Goal: Task Accomplishment & Management: Use online tool/utility

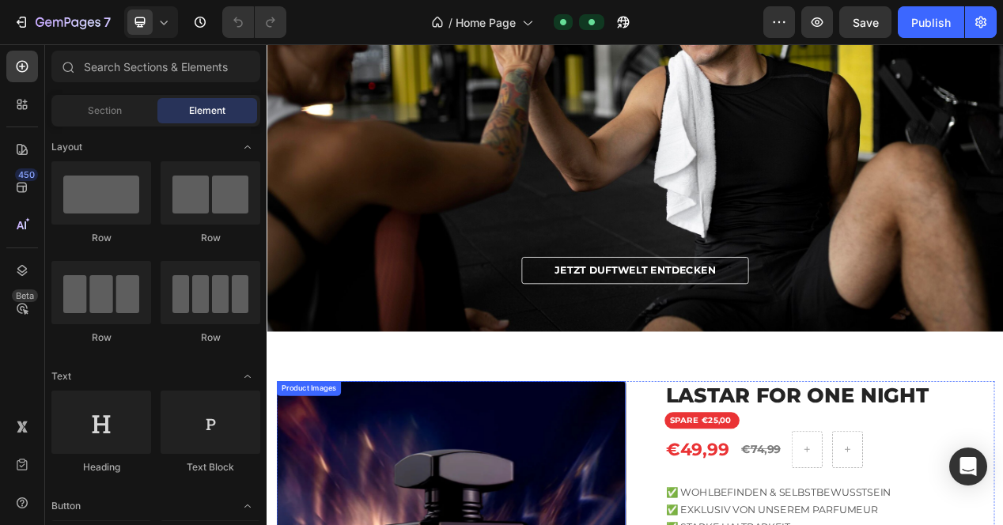
scroll to position [475, 0]
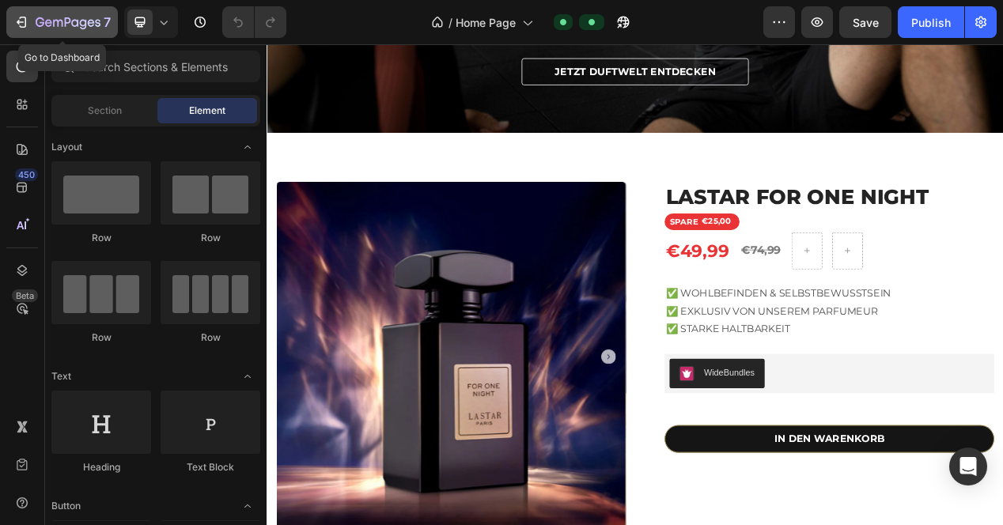
click at [20, 17] on icon "button" at bounding box center [23, 22] width 7 height 11
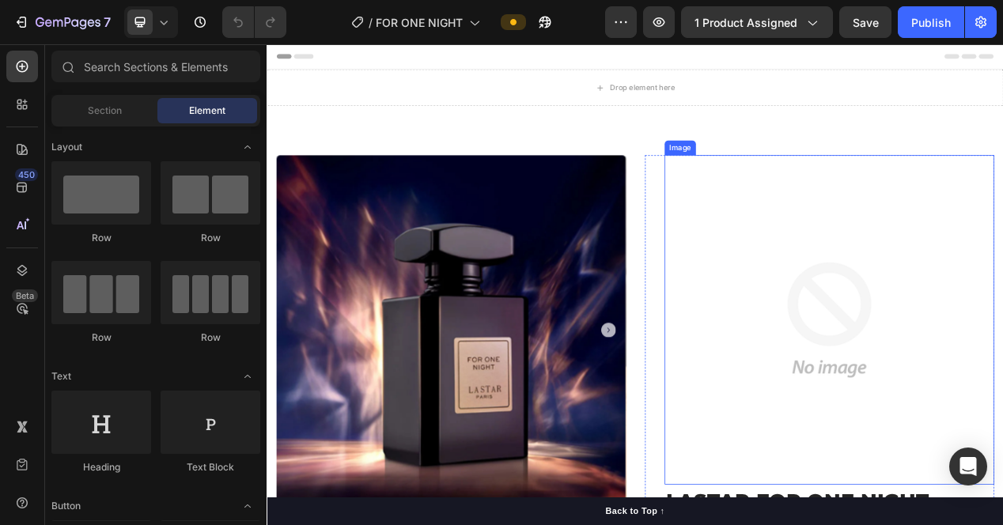
click at [889, 326] on img at bounding box center [991, 400] width 425 height 425
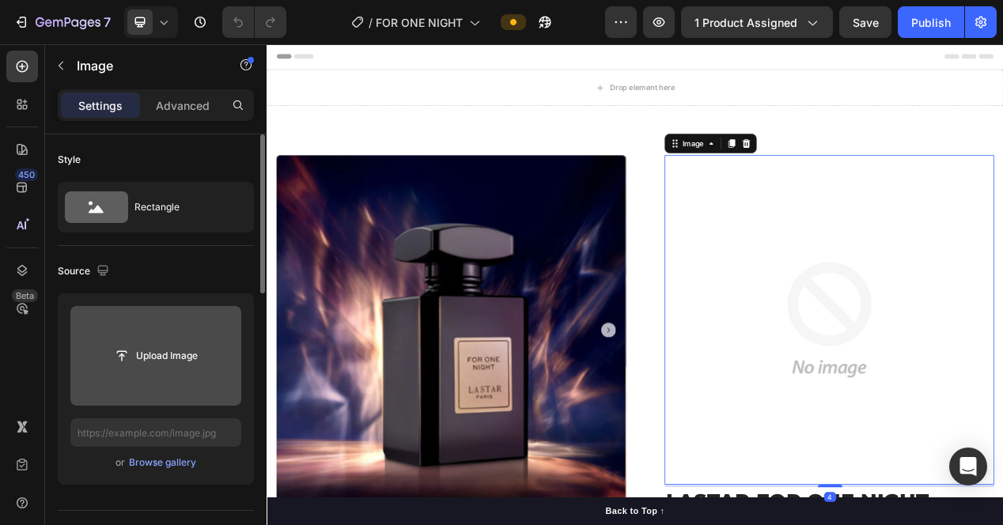
click at [171, 366] on input "file" at bounding box center [155, 356] width 109 height 27
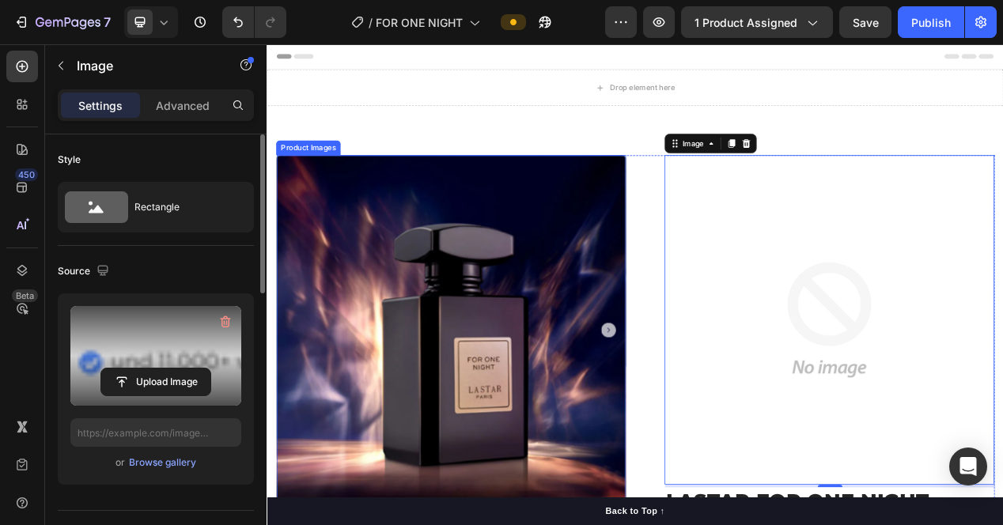
type input "https://cdn.shopify.com/s/files/1/0848/2983/1510/files/gempages_561888061395305…"
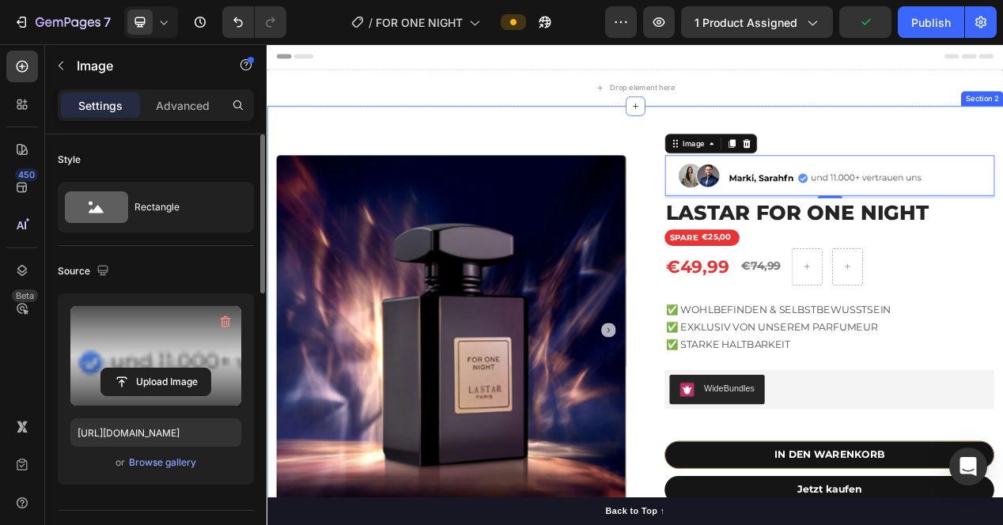
click at [1003, 162] on div "Product Images Image 4 LASTAR FOR ONE NIGHT Product Title SPARE €25,00 Discount…" at bounding box center [742, 450] width 950 height 652
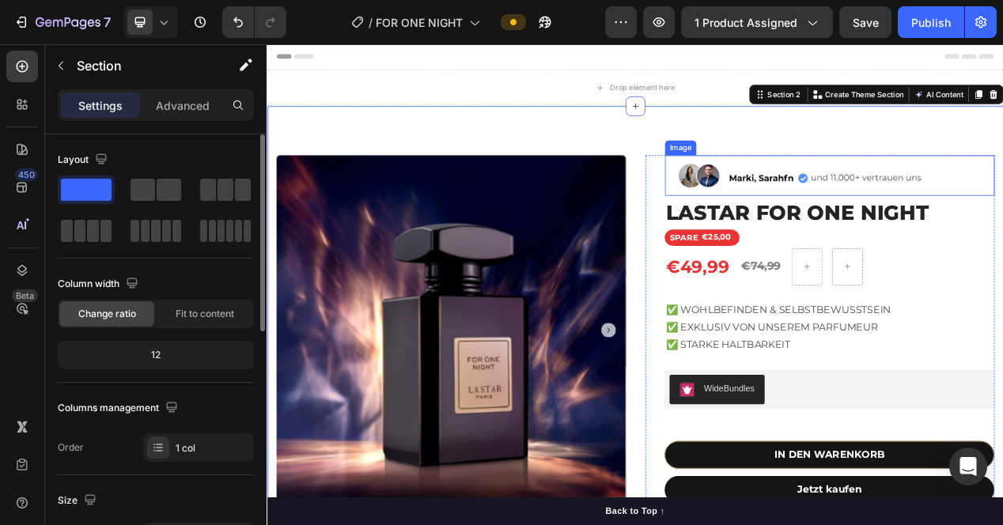
click at [948, 218] on img at bounding box center [991, 214] width 425 height 52
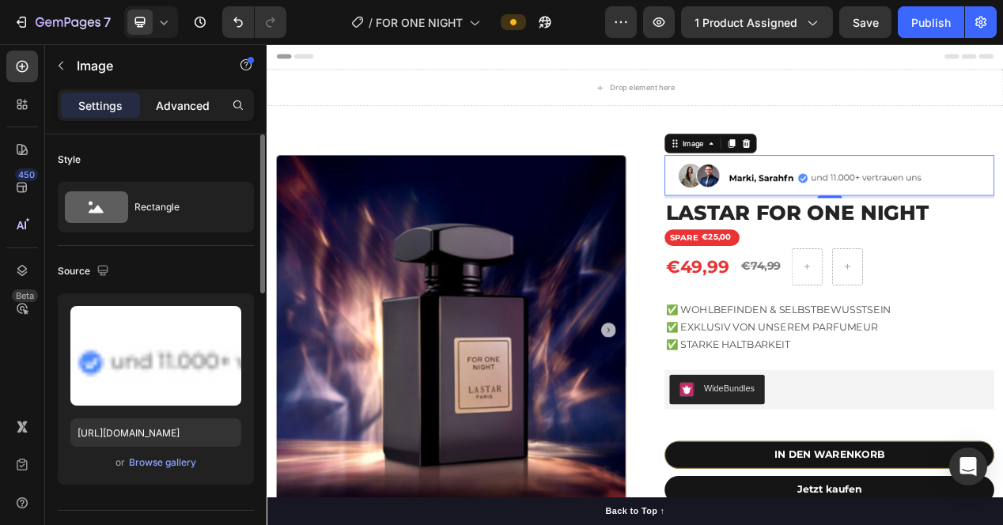
click at [199, 97] on p "Advanced" at bounding box center [183, 105] width 54 height 17
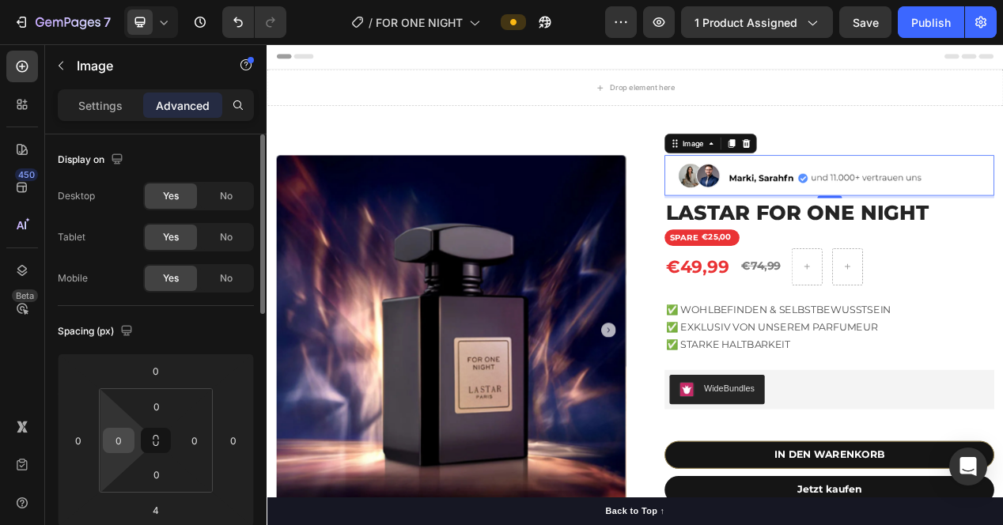
click at [124, 434] on input "0" at bounding box center [119, 441] width 24 height 24
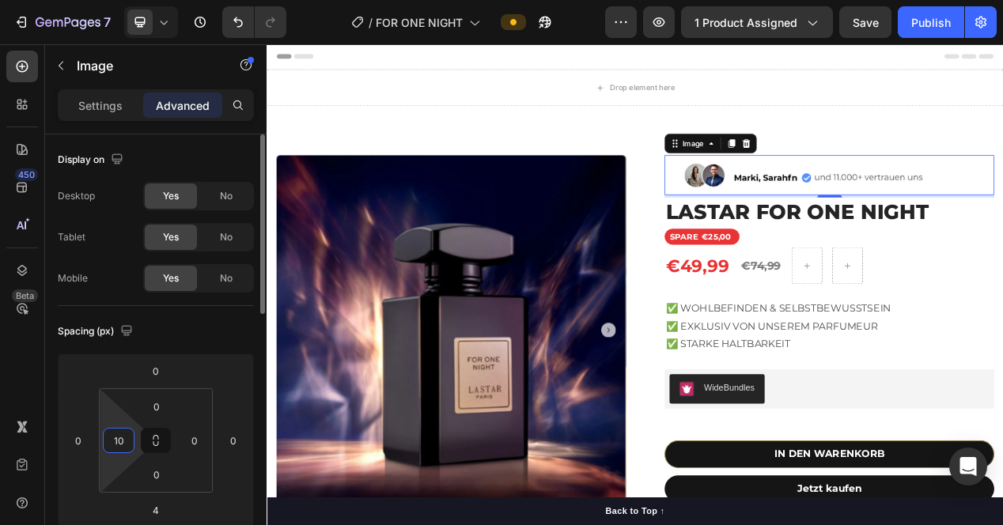
type input "1"
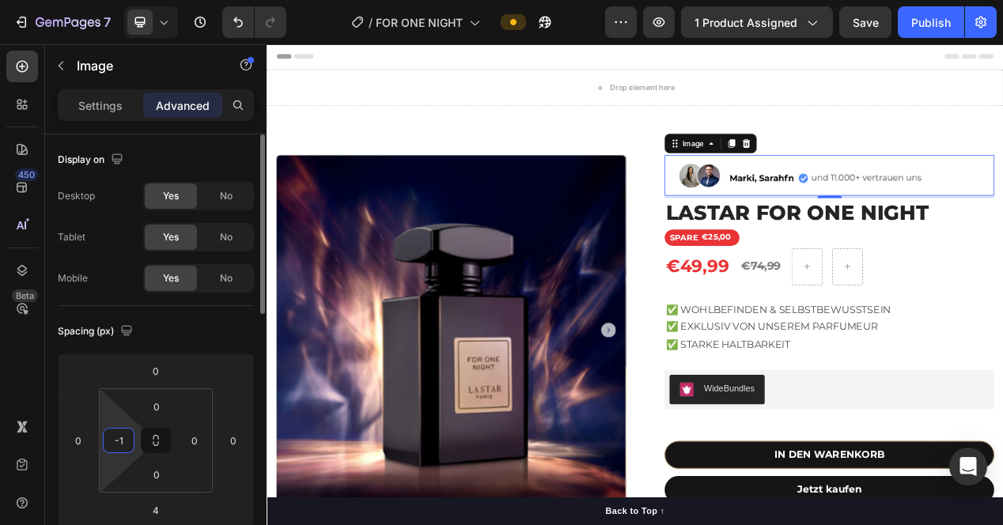
type input "-"
click at [199, 324] on div "Spacing (px)" at bounding box center [156, 331] width 196 height 25
type input "0"
click at [198, 444] on input "0" at bounding box center [195, 441] width 24 height 24
type input "-"
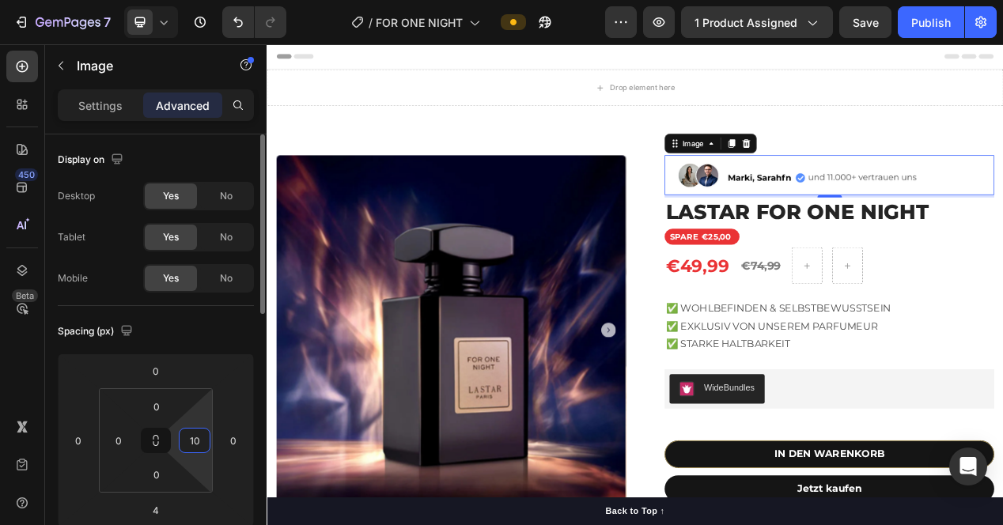
type input "1"
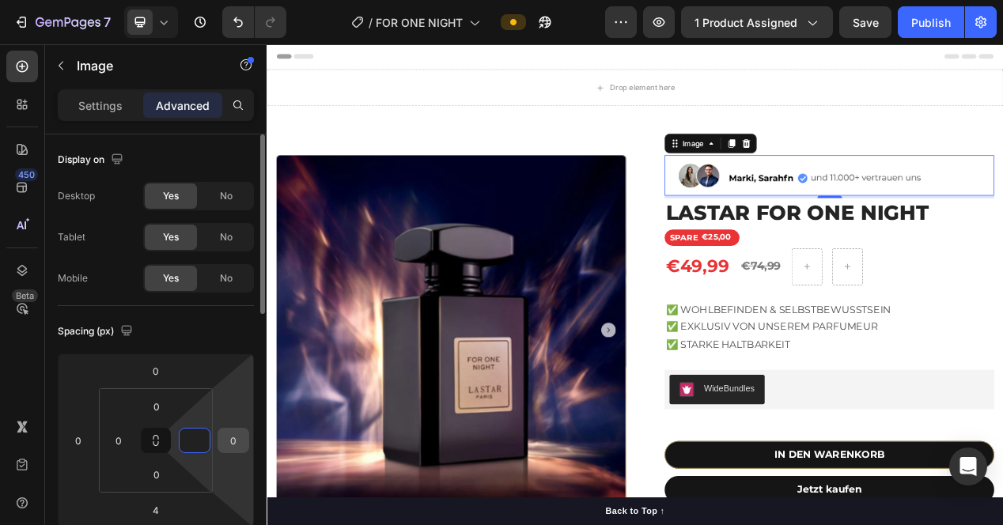
type input "0"
click at [237, 435] on input "0" at bounding box center [234, 441] width 24 height 24
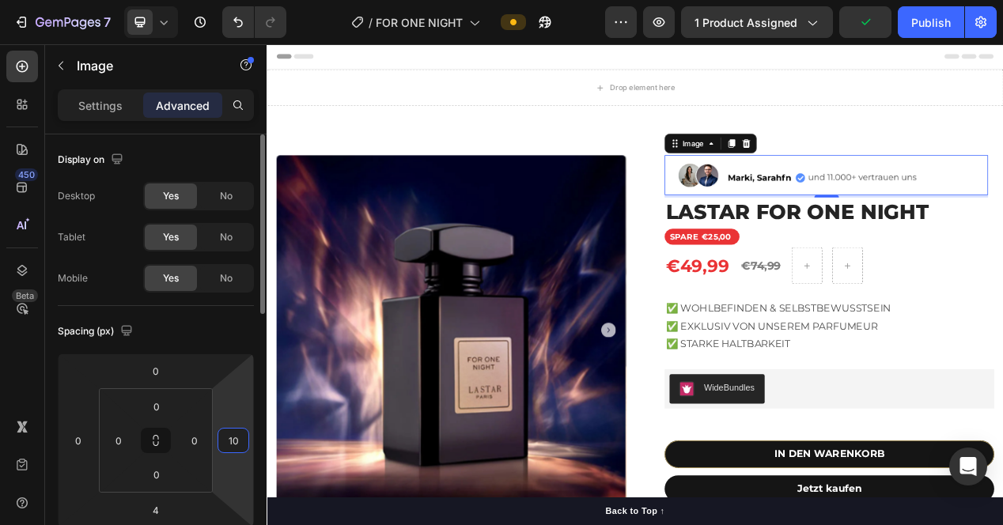
type input "1"
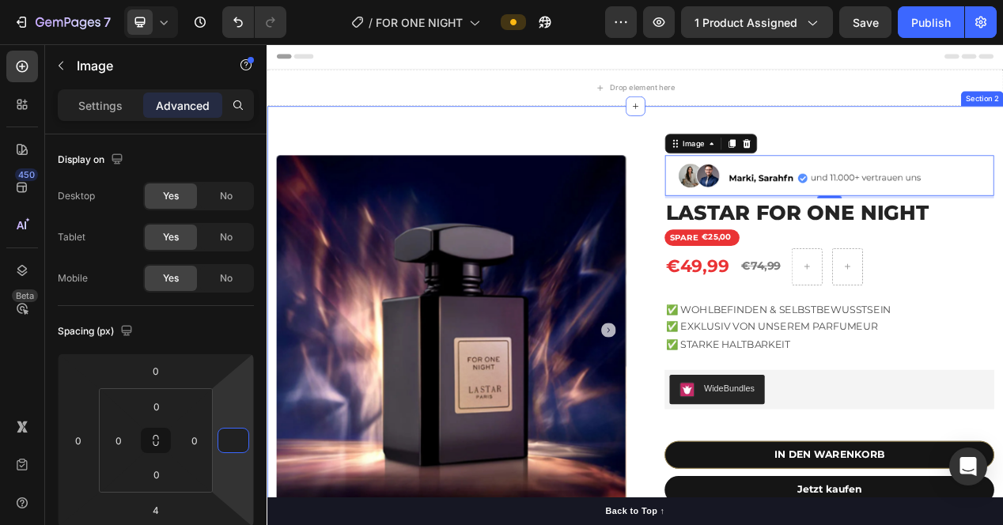
click at [937, 157] on div "Product Images Image 4 LASTAR FOR ONE NIGHT Product Title SPARE €25,00 Discount…" at bounding box center [742, 450] width 950 height 652
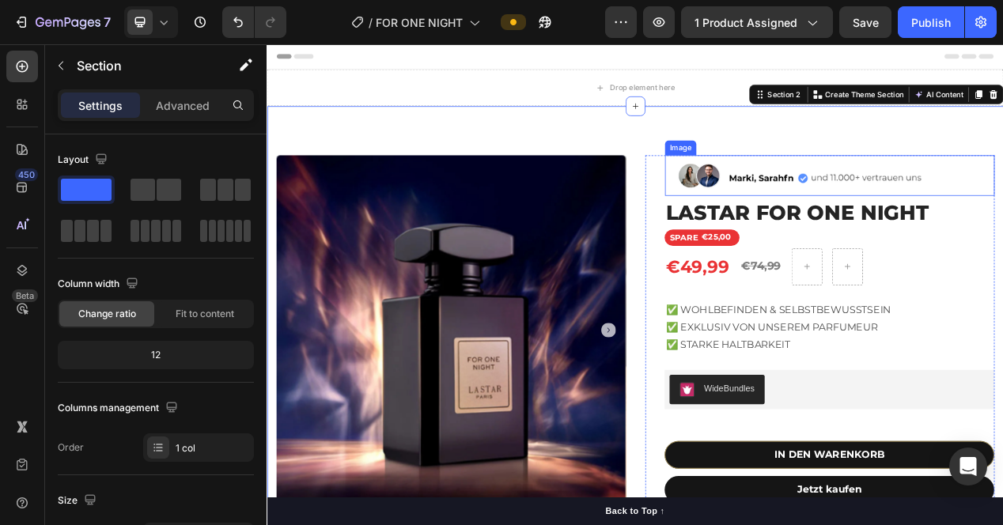
click at [953, 223] on img at bounding box center [991, 214] width 425 height 52
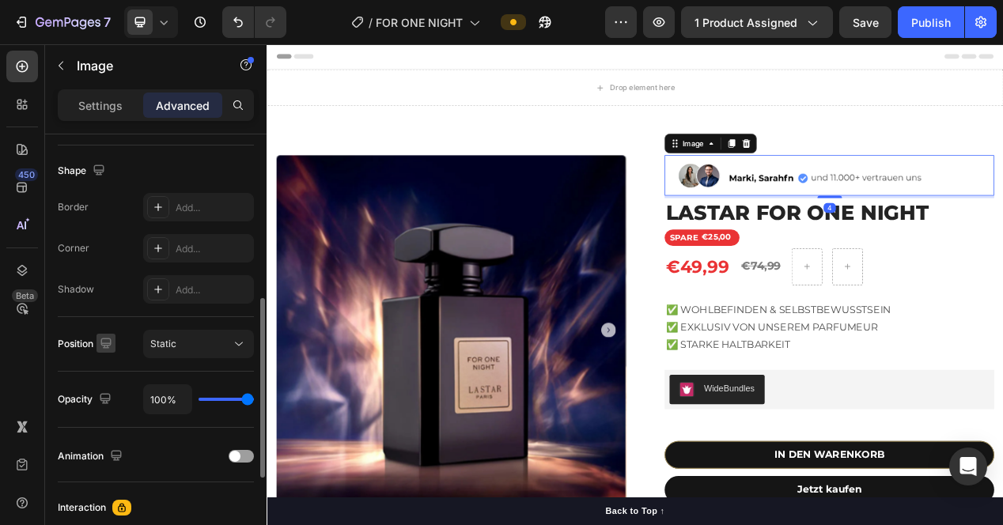
scroll to position [617, 0]
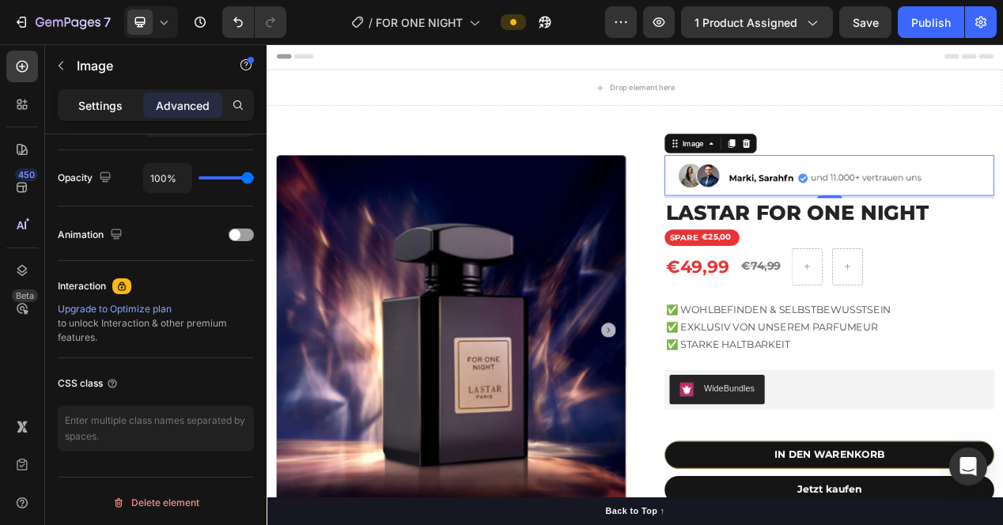
click at [102, 112] on p "Settings" at bounding box center [100, 105] width 44 height 17
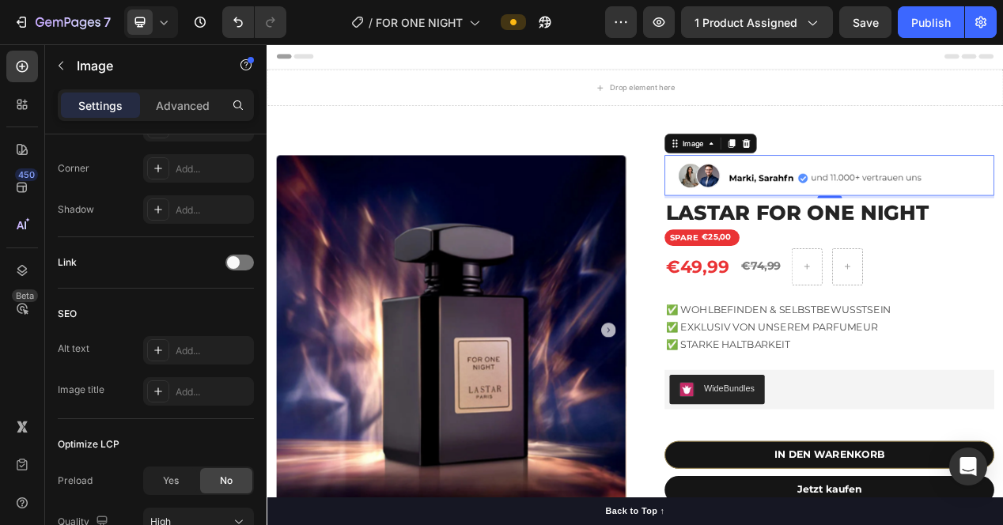
scroll to position [757, 0]
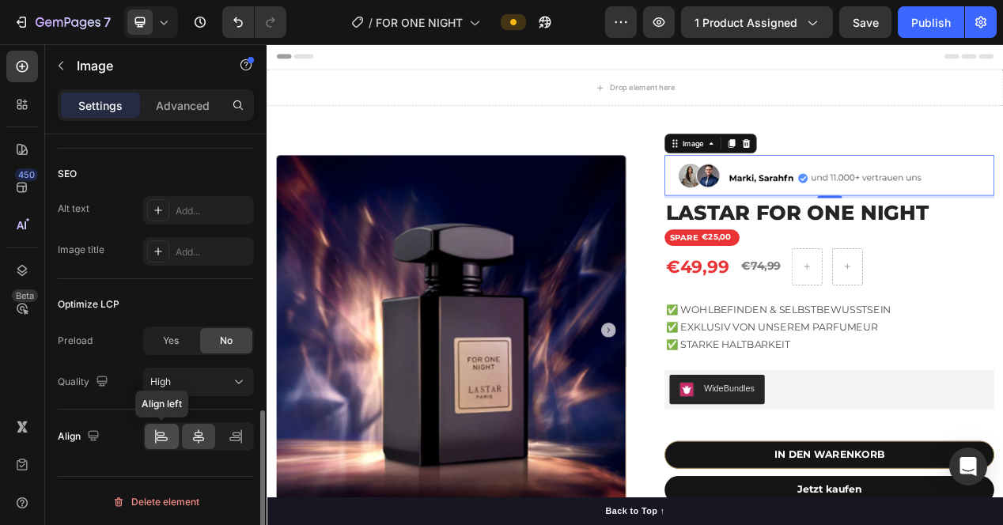
click at [161, 433] on icon at bounding box center [162, 437] width 16 height 16
click at [190, 436] on div at bounding box center [199, 436] width 34 height 25
click at [159, 429] on icon at bounding box center [162, 437] width 16 height 16
click at [176, 383] on div "High" at bounding box center [190, 382] width 81 height 14
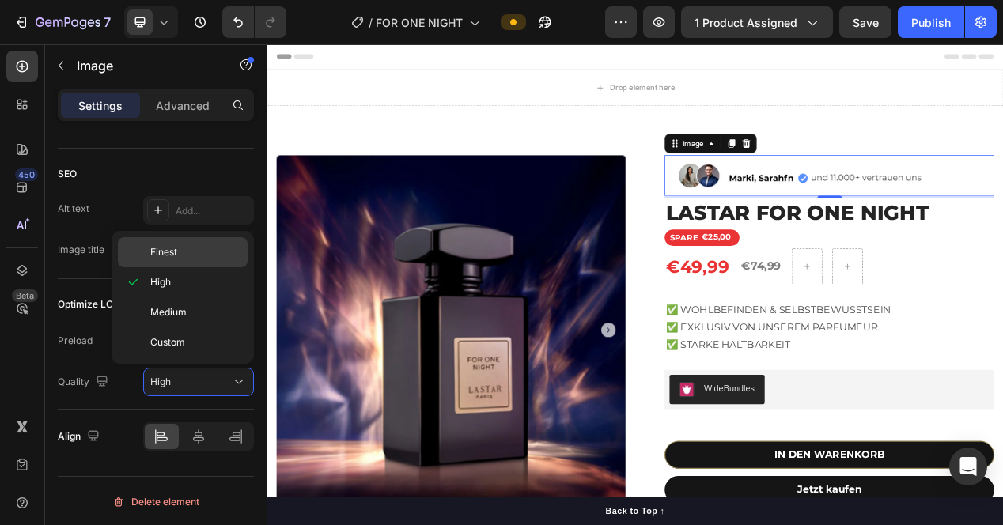
click at [163, 261] on div "Finest" at bounding box center [183, 252] width 130 height 30
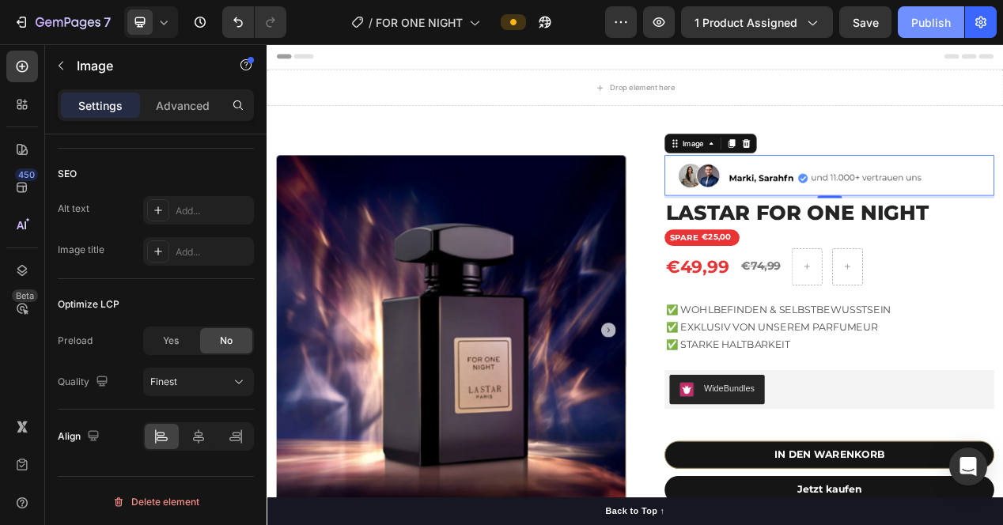
click at [939, 21] on div "Publish" at bounding box center [932, 22] width 40 height 17
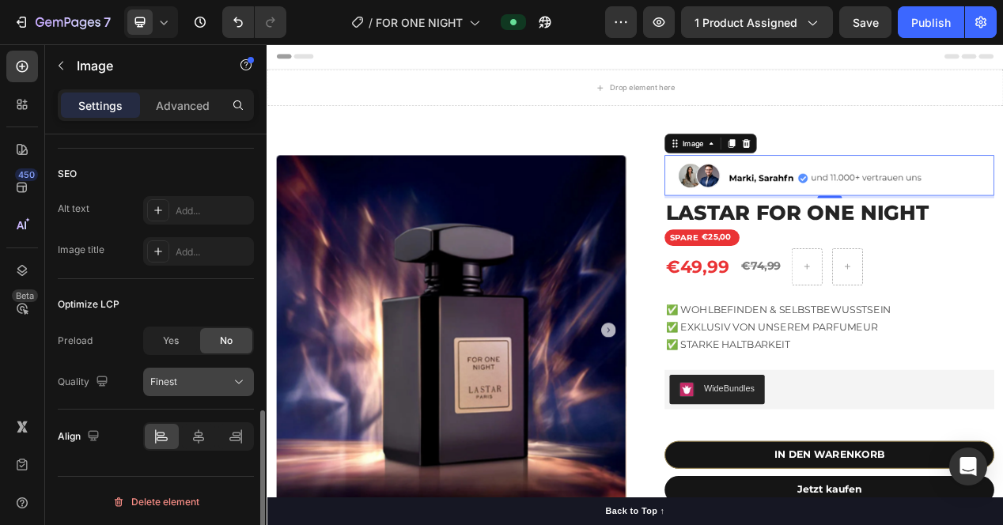
click at [194, 377] on div "Finest" at bounding box center [190, 382] width 81 height 14
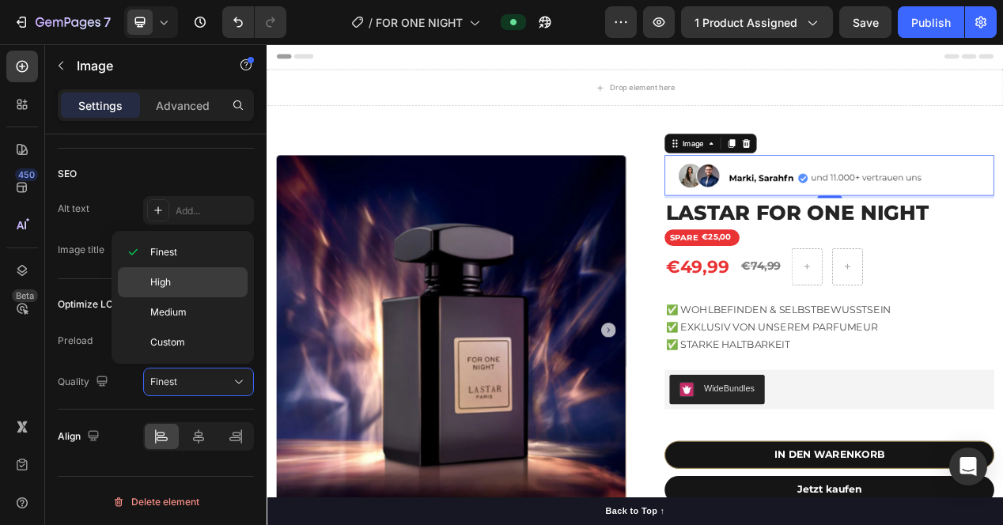
click at [168, 286] on span "High" at bounding box center [160, 282] width 21 height 14
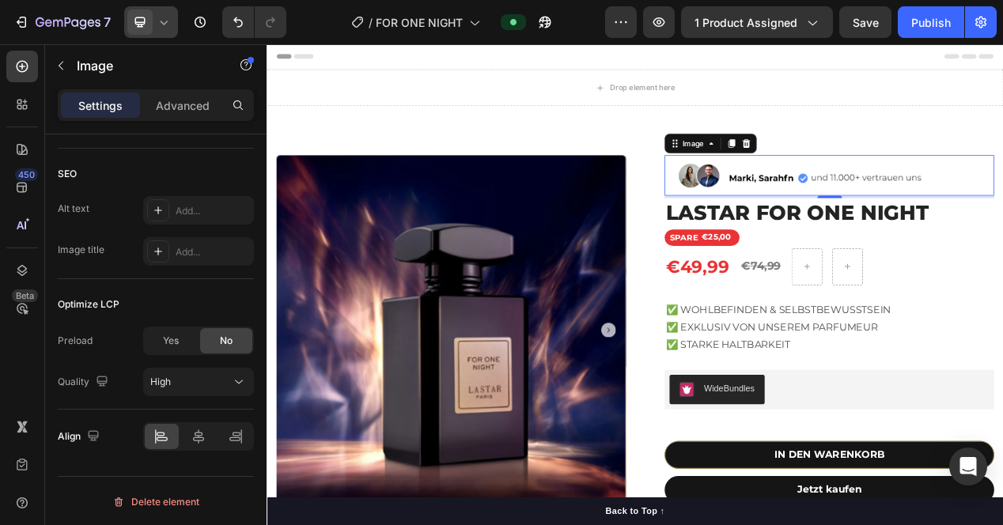
click at [157, 15] on icon at bounding box center [164, 22] width 16 height 16
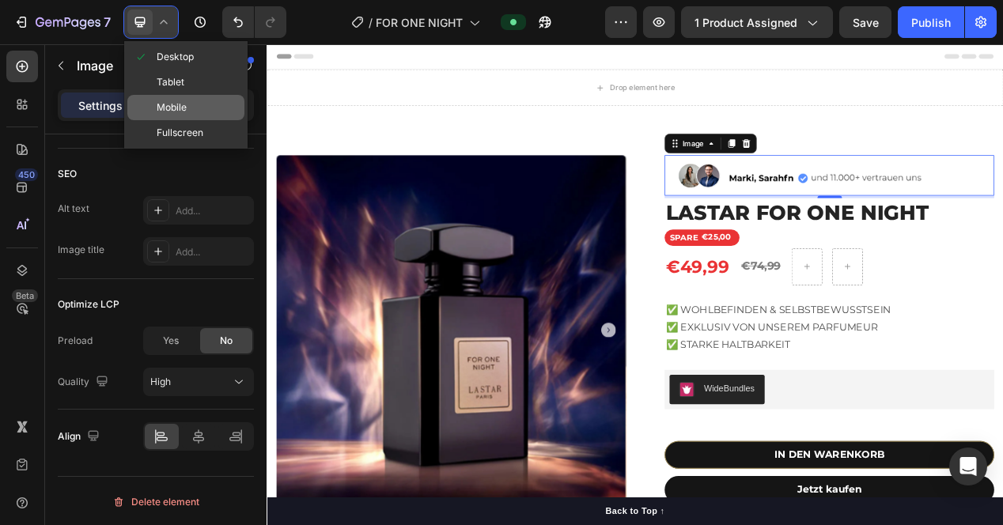
click at [177, 114] on span "Mobile" at bounding box center [172, 108] width 30 height 16
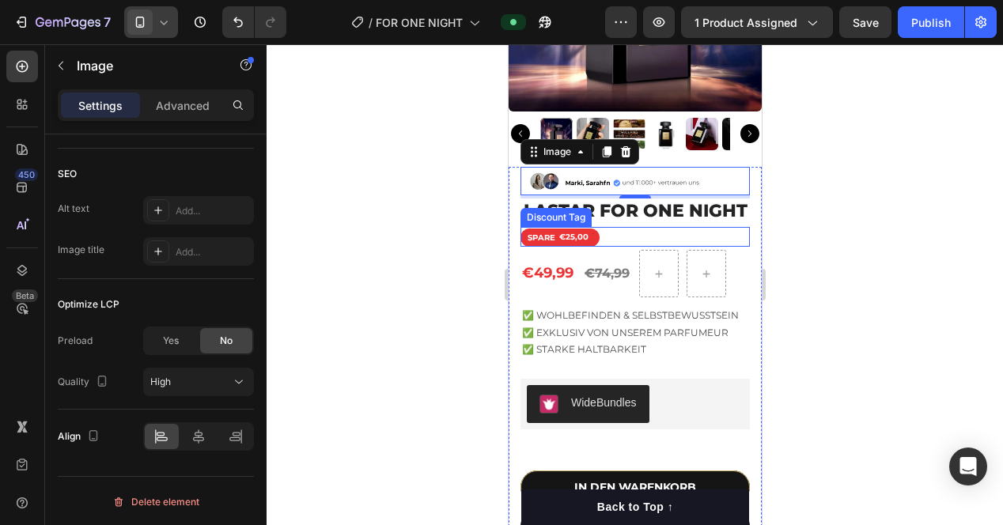
scroll to position [258, 0]
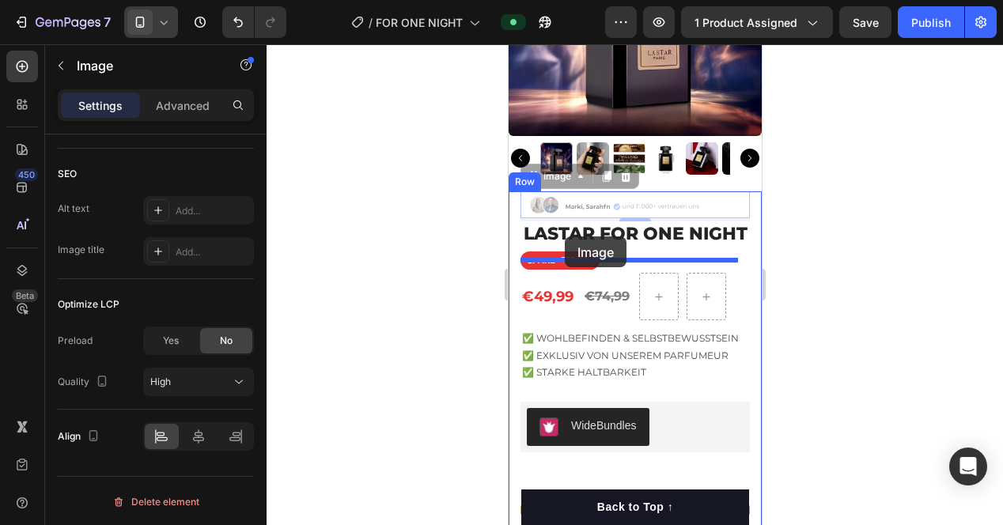
drag, startPoint x: 533, startPoint y: 185, endPoint x: 564, endPoint y: 237, distance: 60.0
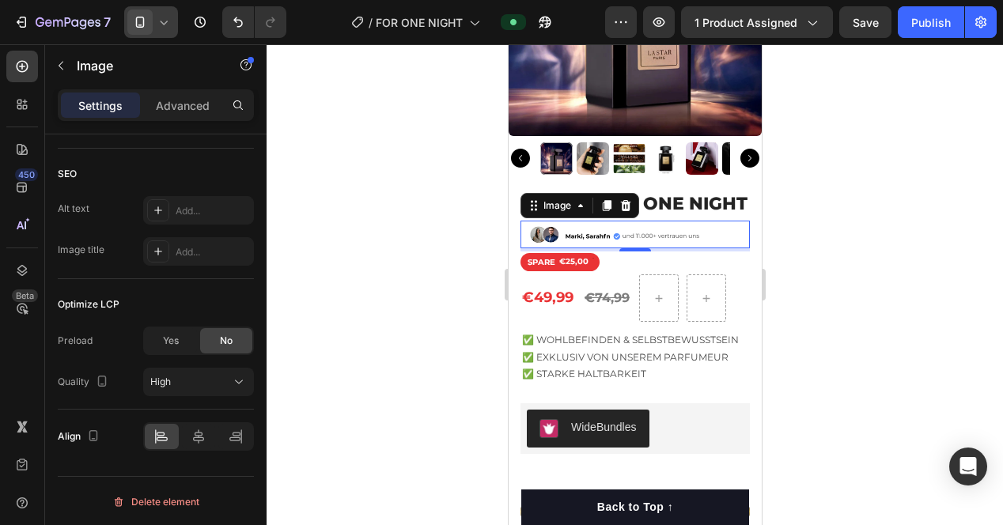
click at [473, 248] on div at bounding box center [635, 284] width 737 height 481
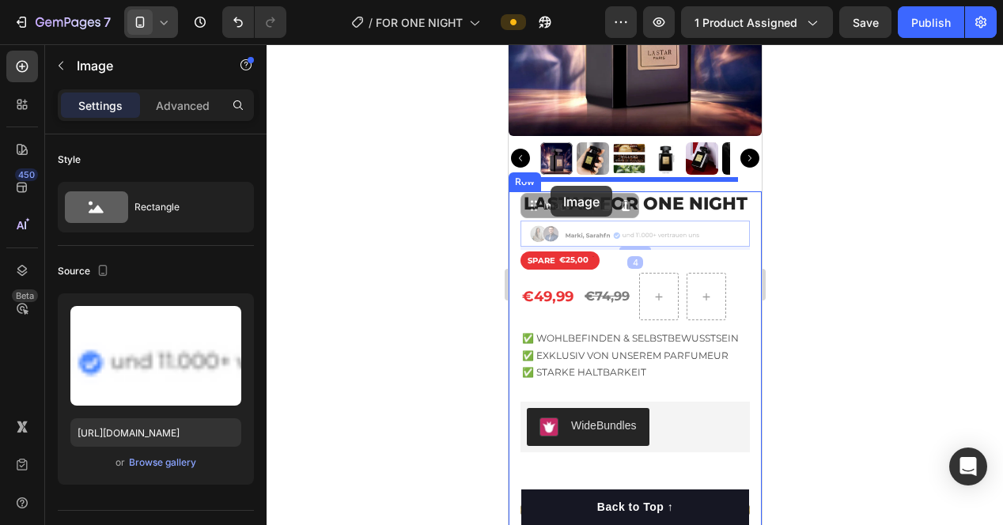
drag, startPoint x: 552, startPoint y: 240, endPoint x: 550, endPoint y: 186, distance: 53.9
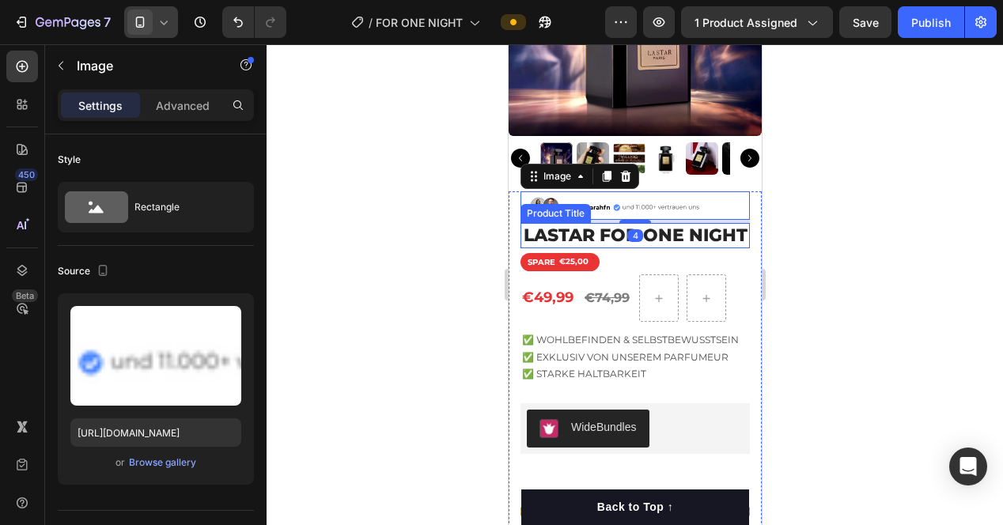
click at [475, 218] on div at bounding box center [635, 284] width 737 height 481
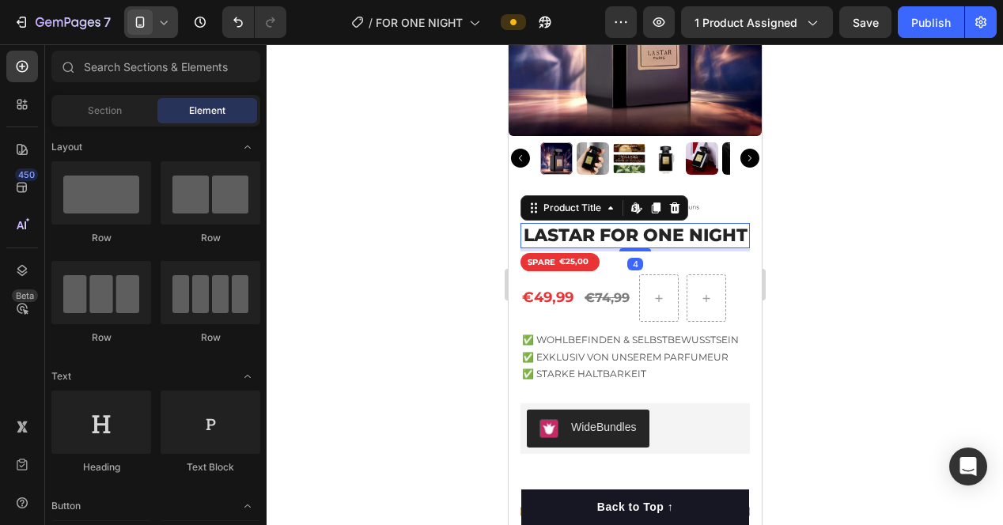
click at [608, 236] on h1 "LASTAR FOR ONE NIGHT" at bounding box center [634, 236] width 229 height 26
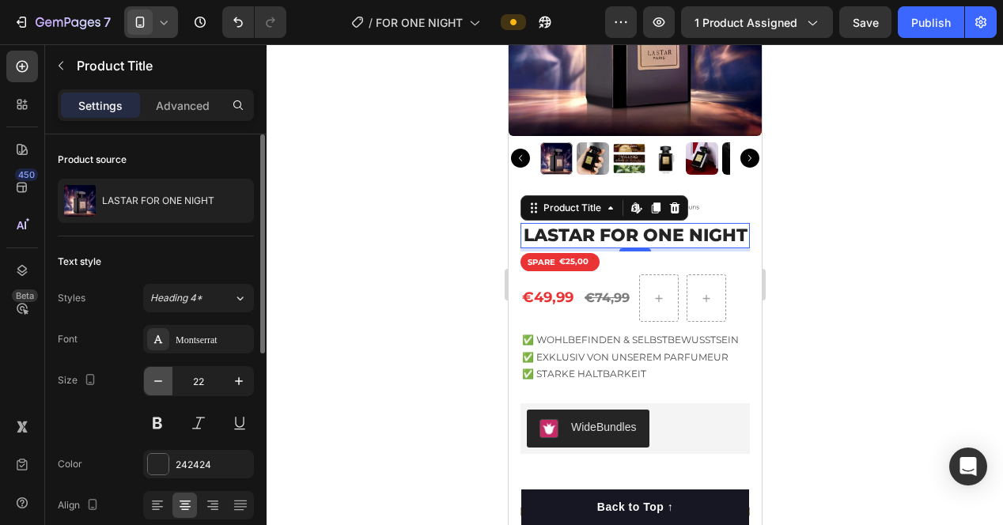
click at [166, 374] on button "button" at bounding box center [158, 381] width 28 height 28
type input "20"
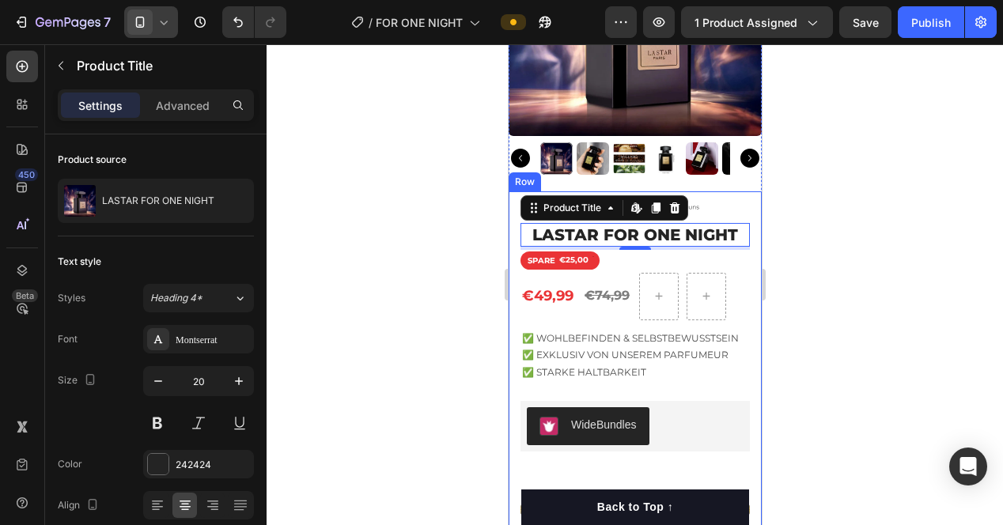
click at [863, 259] on div at bounding box center [635, 284] width 737 height 481
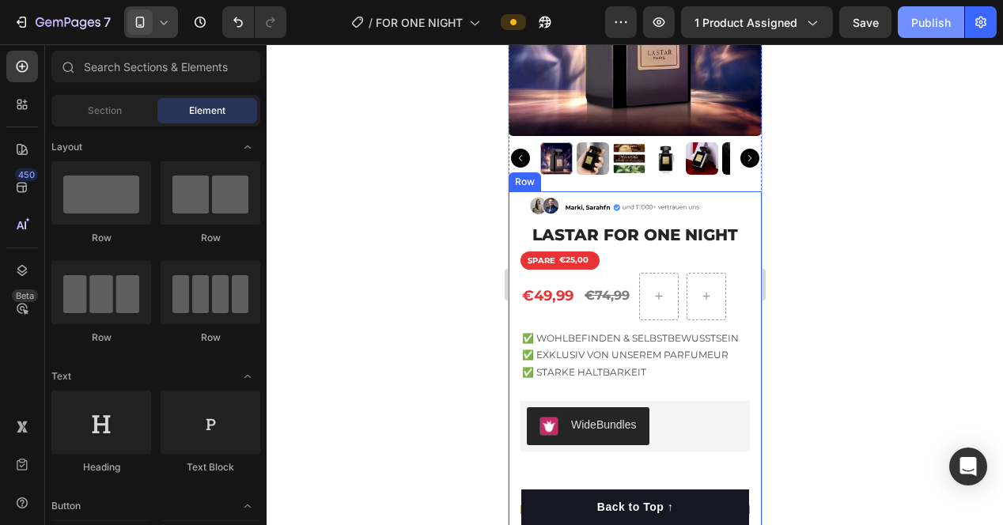
click at [927, 28] on div "Publish" at bounding box center [932, 22] width 40 height 17
click at [596, 192] on img at bounding box center [634, 205] width 229 height 28
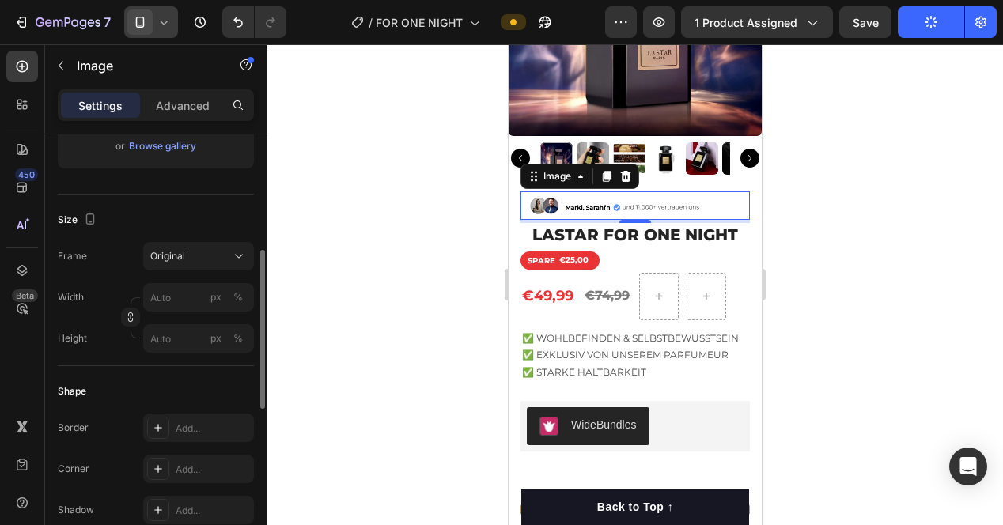
scroll to position [396, 0]
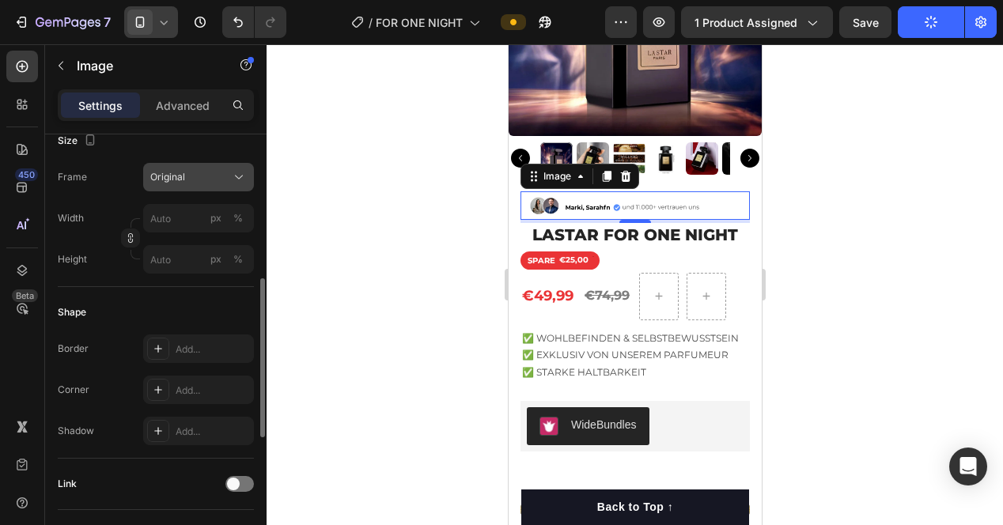
click at [184, 170] on span "Original" at bounding box center [167, 177] width 35 height 14
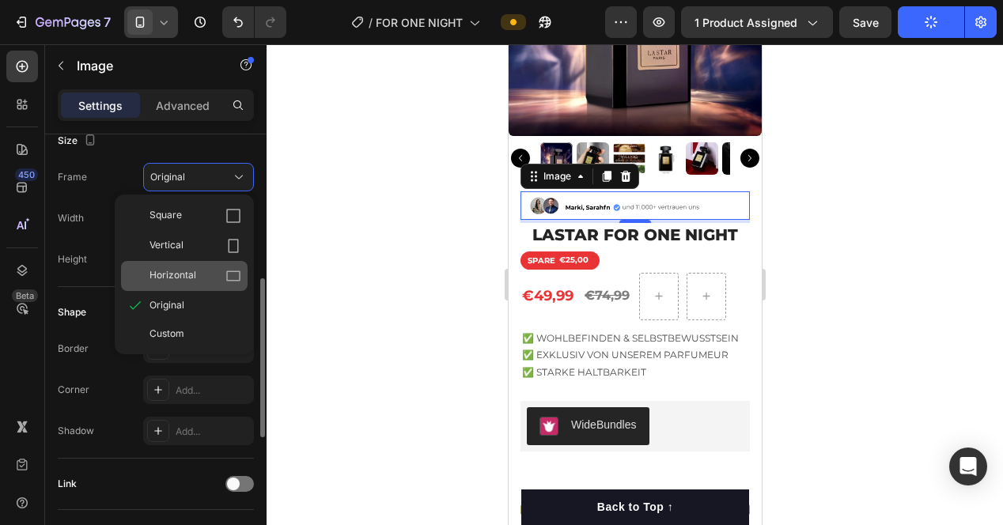
click at [233, 274] on icon at bounding box center [234, 276] width 16 height 16
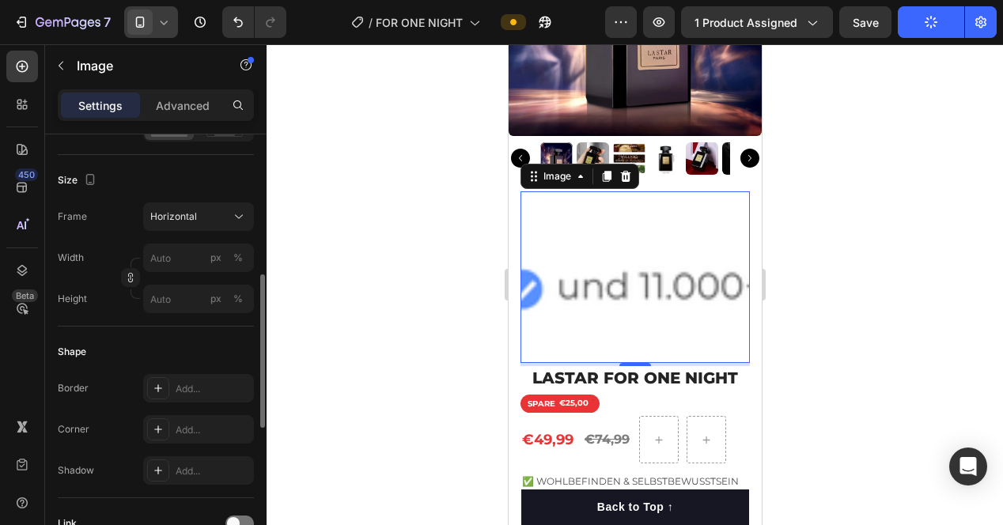
click at [233, 274] on div "Width px % Height px %" at bounding box center [156, 279] width 196 height 70
click at [237, 223] on icon at bounding box center [239, 217] width 16 height 16
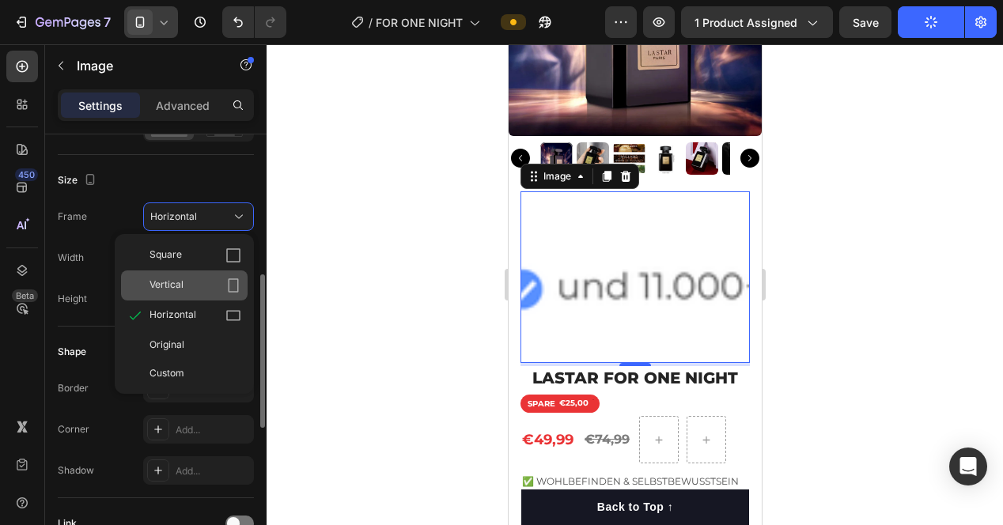
click at [230, 282] on icon at bounding box center [234, 286] width 16 height 16
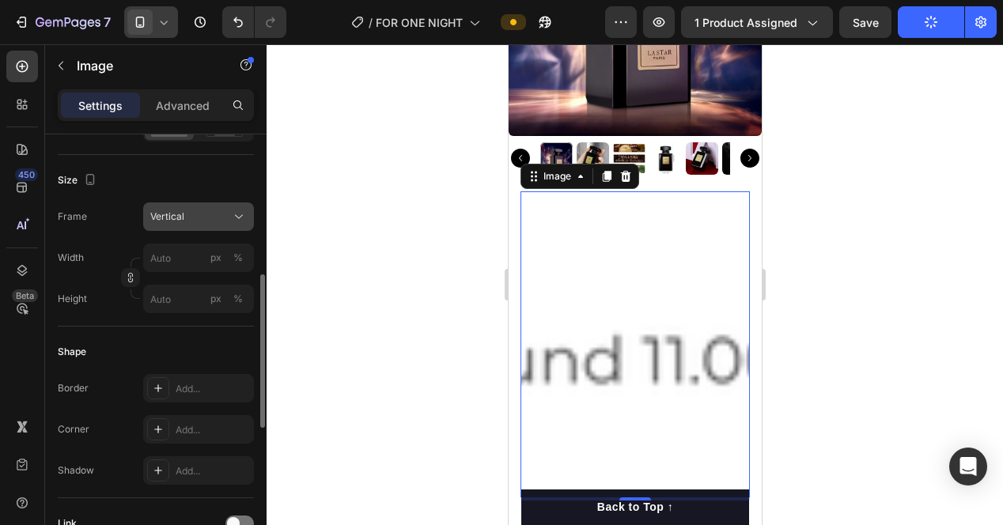
click at [218, 210] on div "Vertical" at bounding box center [189, 217] width 78 height 14
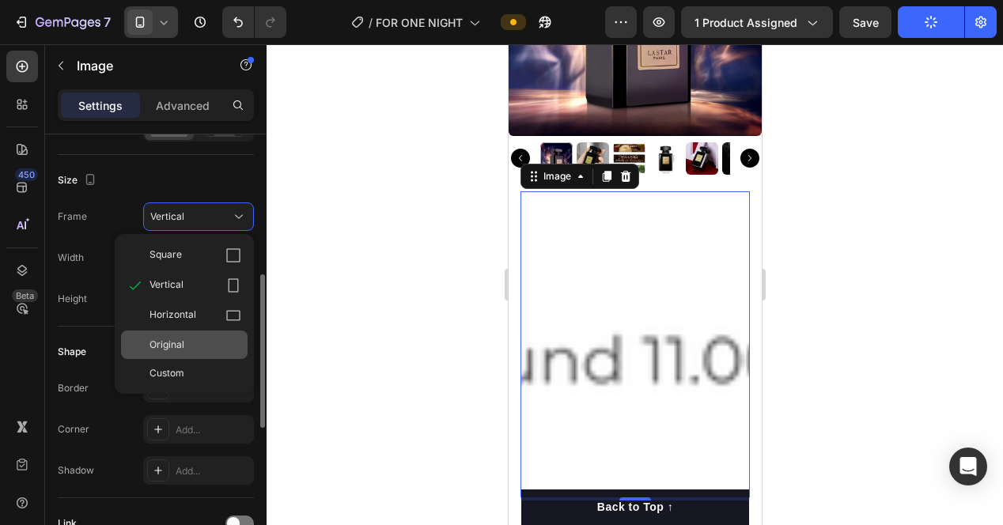
click at [196, 336] on div "Original" at bounding box center [184, 345] width 127 height 28
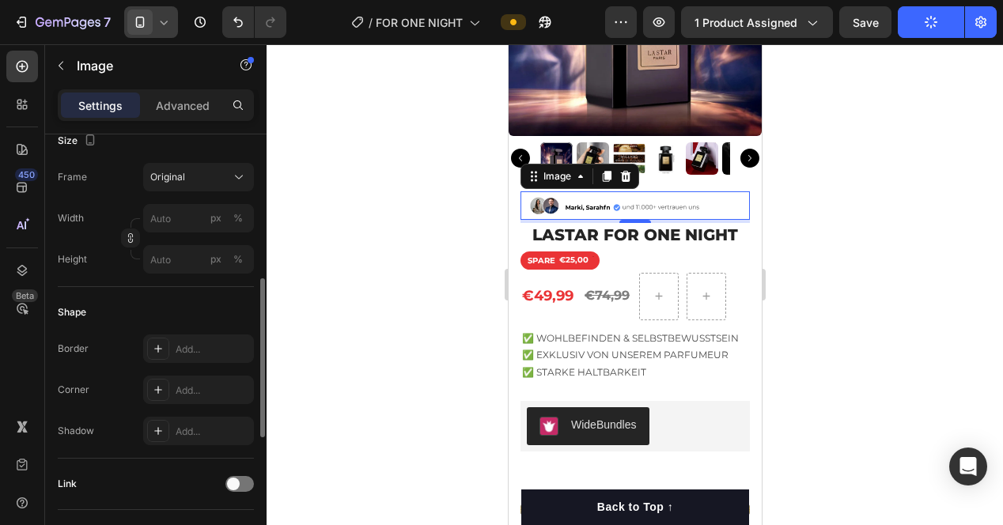
click at [468, 252] on div at bounding box center [635, 284] width 737 height 481
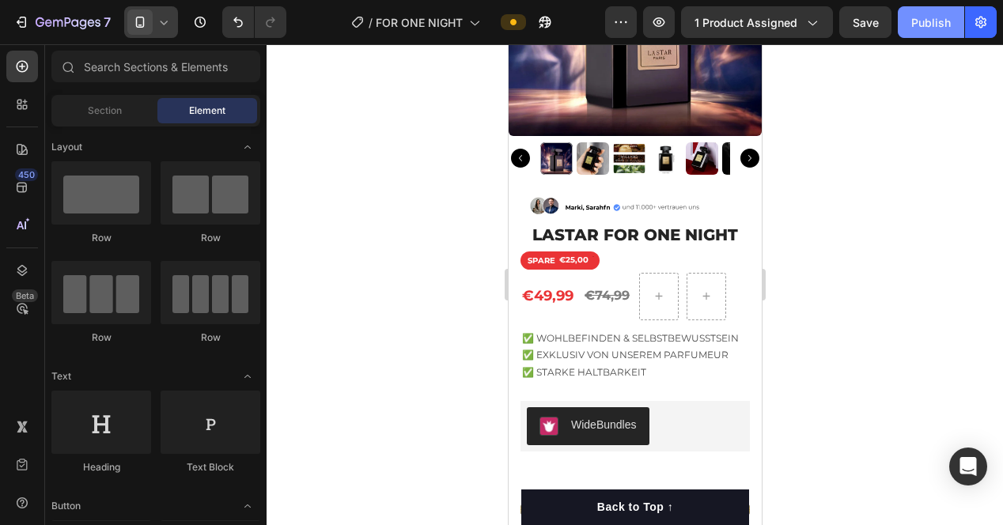
click at [934, 25] on div "Publish" at bounding box center [932, 22] width 40 height 17
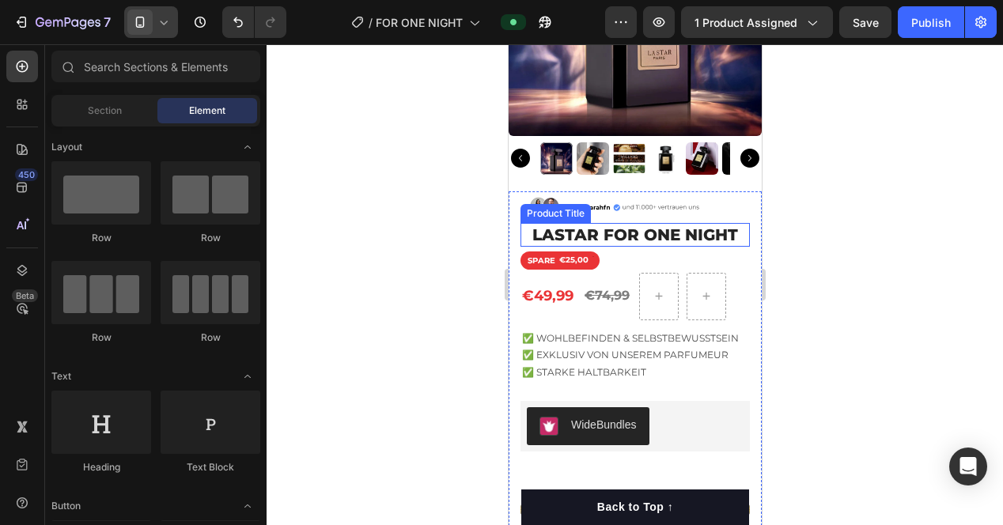
click at [650, 223] on h1 "LASTAR FOR ONE NIGHT" at bounding box center [634, 235] width 229 height 24
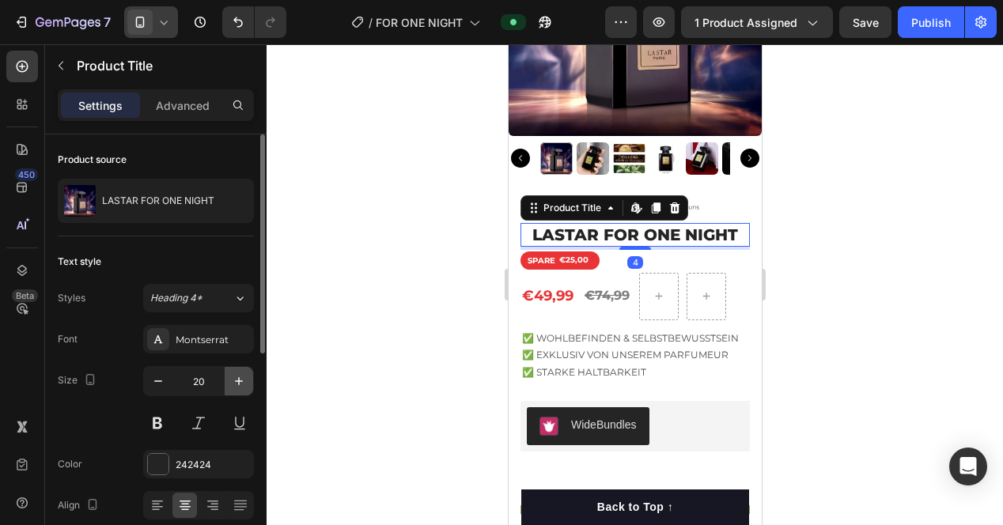
click at [234, 379] on icon "button" at bounding box center [239, 381] width 16 height 16
click at [238, 379] on icon "button" at bounding box center [239, 381] width 8 height 8
type input "22"
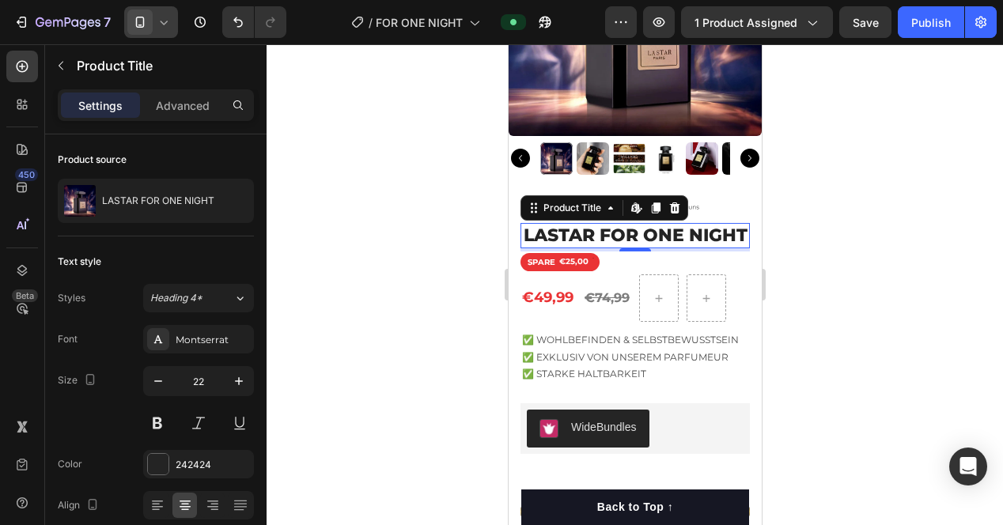
click at [375, 315] on div at bounding box center [635, 284] width 737 height 481
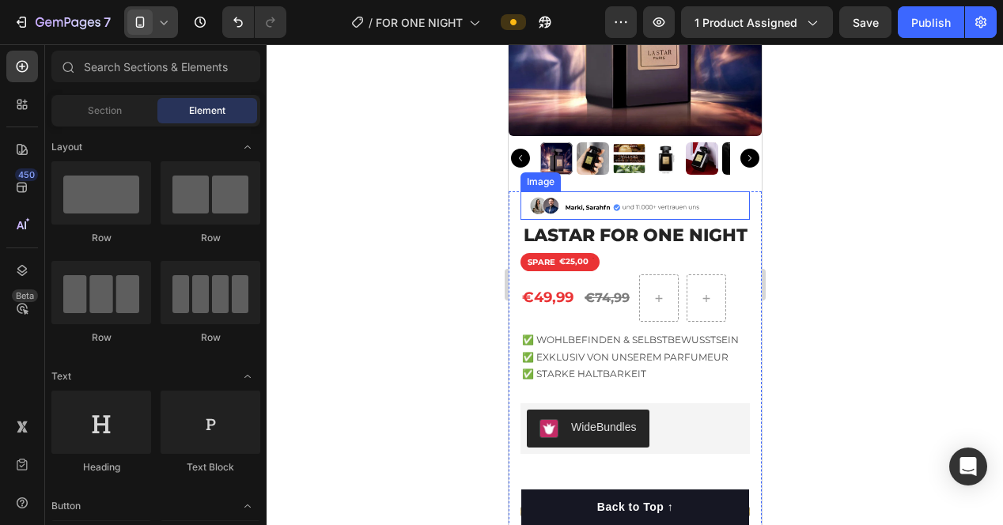
click at [624, 191] on img at bounding box center [634, 205] width 229 height 28
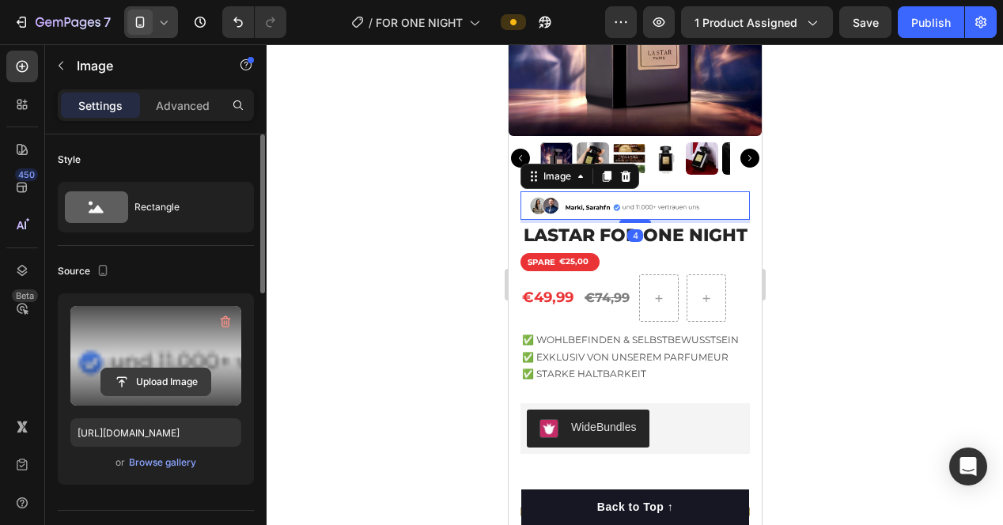
click at [193, 377] on input "file" at bounding box center [155, 382] width 109 height 27
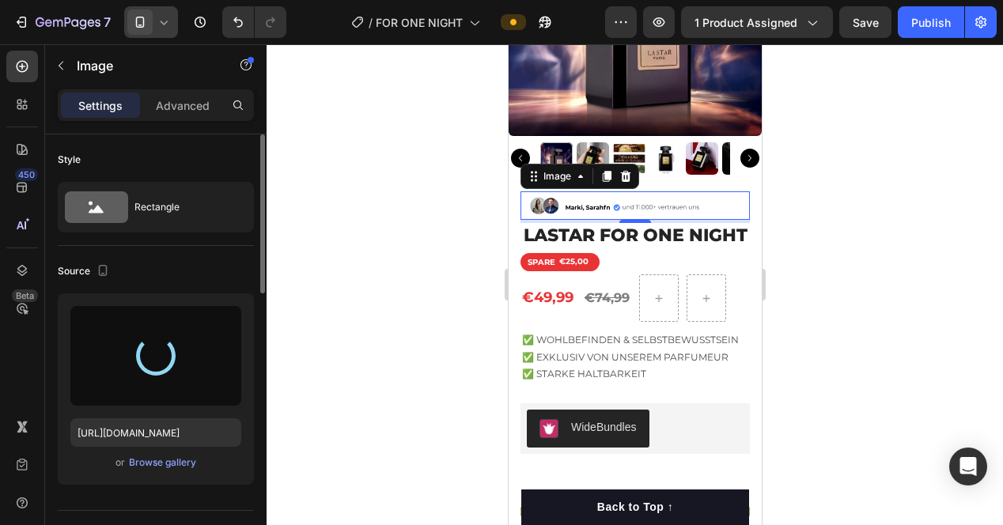
type input "https://cdn.shopify.com/s/files/1/0848/2983/1510/files/gempages_561888061395305…"
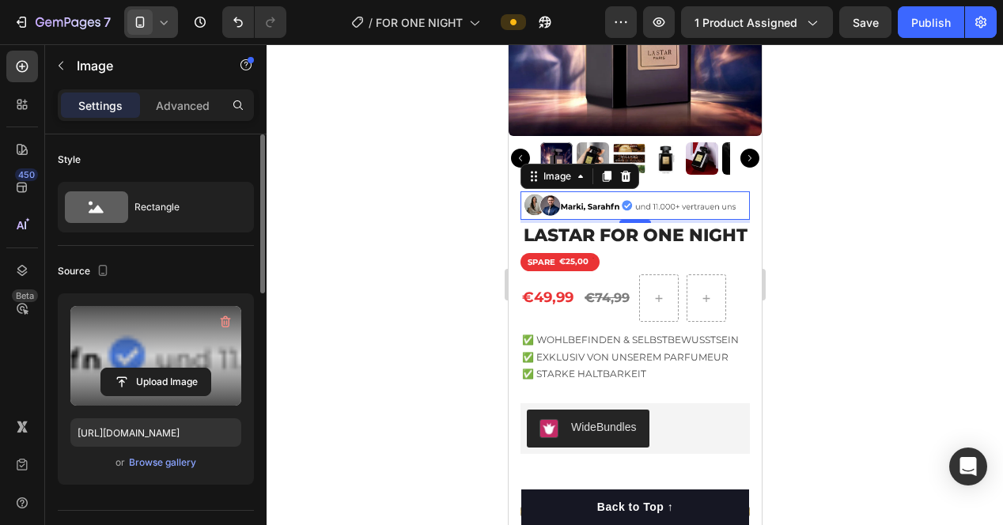
click at [462, 279] on div at bounding box center [635, 284] width 737 height 481
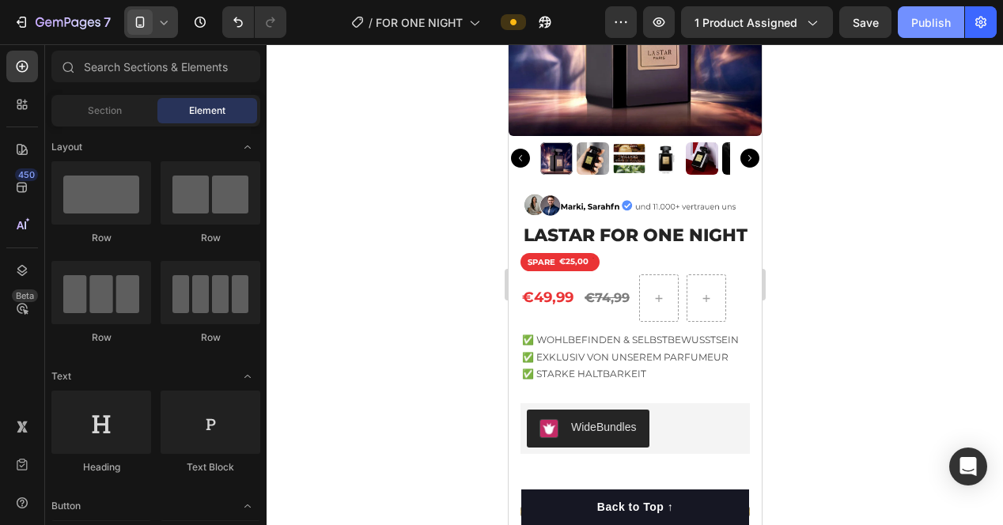
click at [939, 17] on div "Publish" at bounding box center [932, 22] width 40 height 17
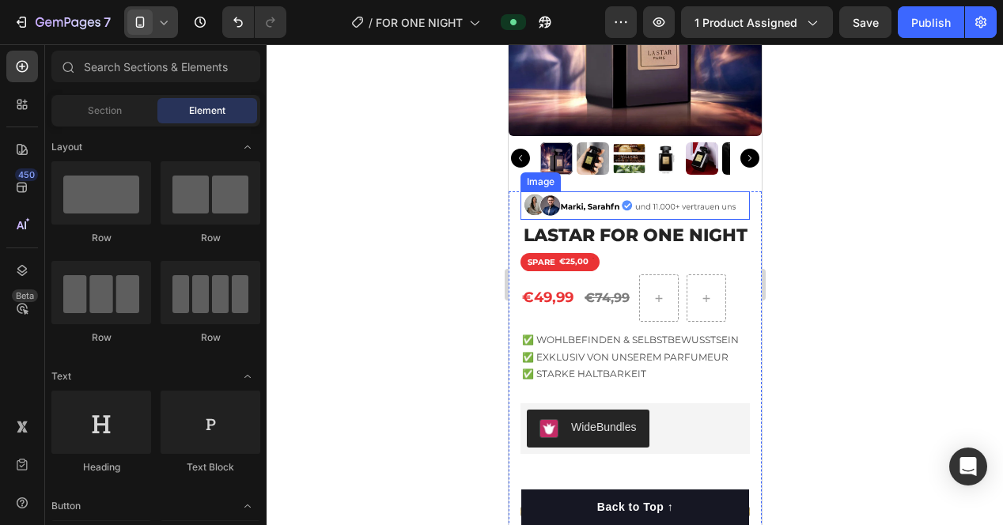
click at [618, 192] on img at bounding box center [634, 205] width 229 height 28
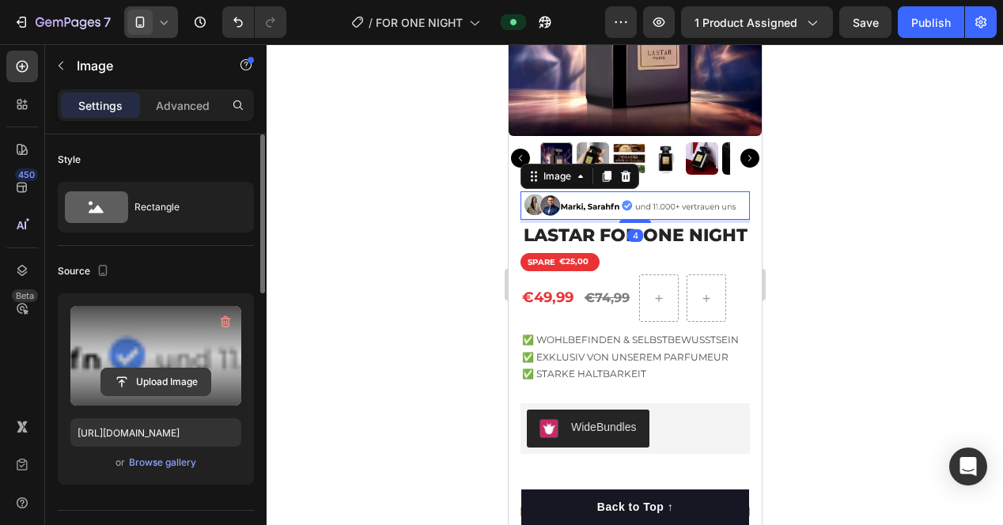
click at [172, 374] on input "file" at bounding box center [155, 382] width 109 height 27
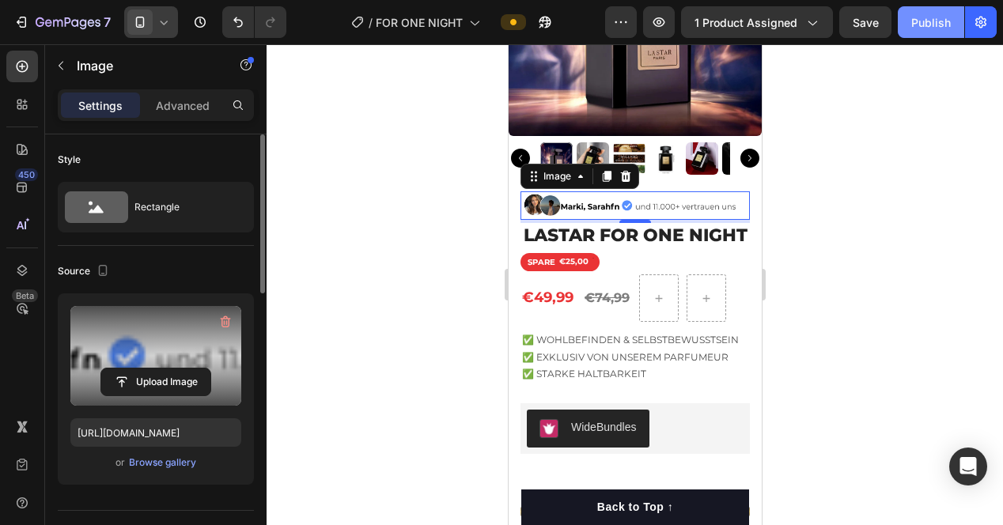
click at [946, 15] on div "Publish" at bounding box center [932, 22] width 40 height 17
click at [180, 382] on input "file" at bounding box center [155, 382] width 109 height 27
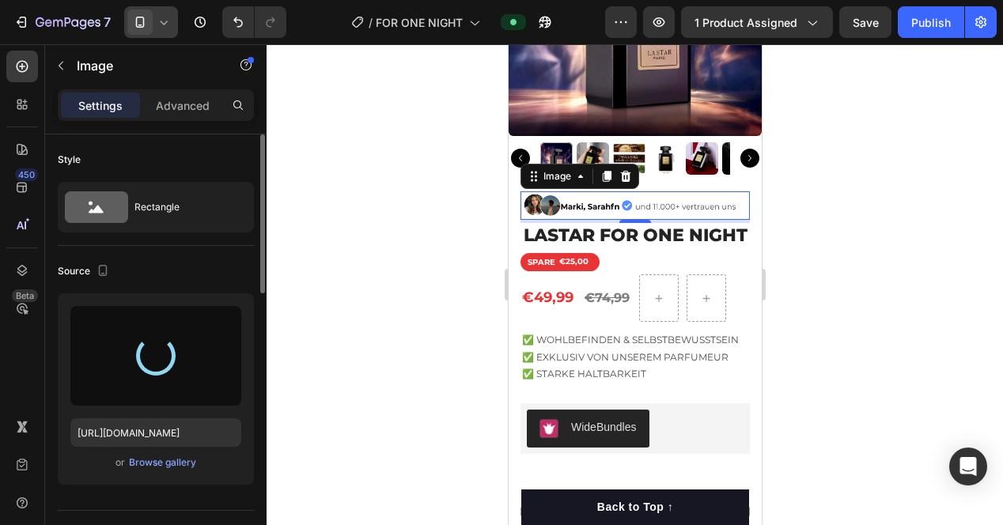
type input "https://cdn.shopify.com/s/files/1/0848/2983/1510/files/gempages_561888061395305…"
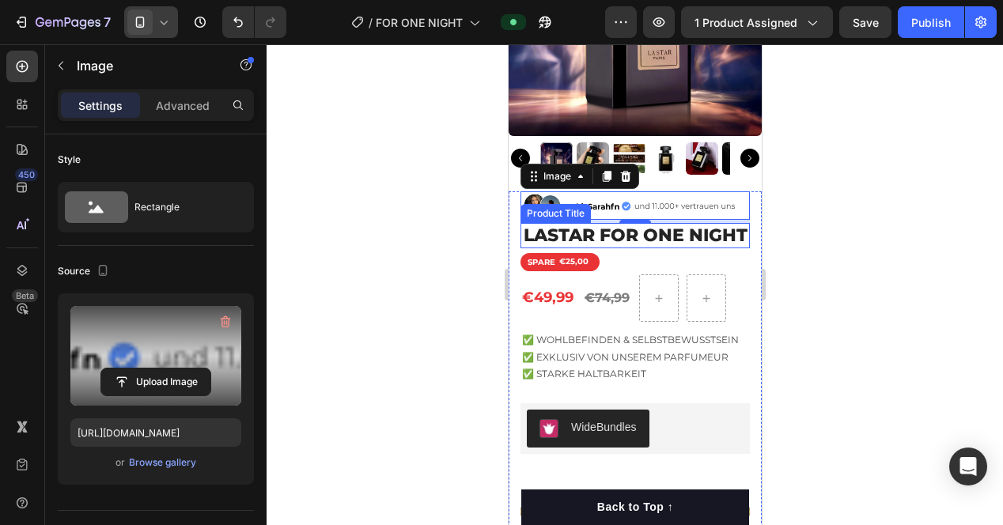
click at [614, 233] on h1 "LASTAR FOR ONE NIGHT" at bounding box center [634, 236] width 229 height 26
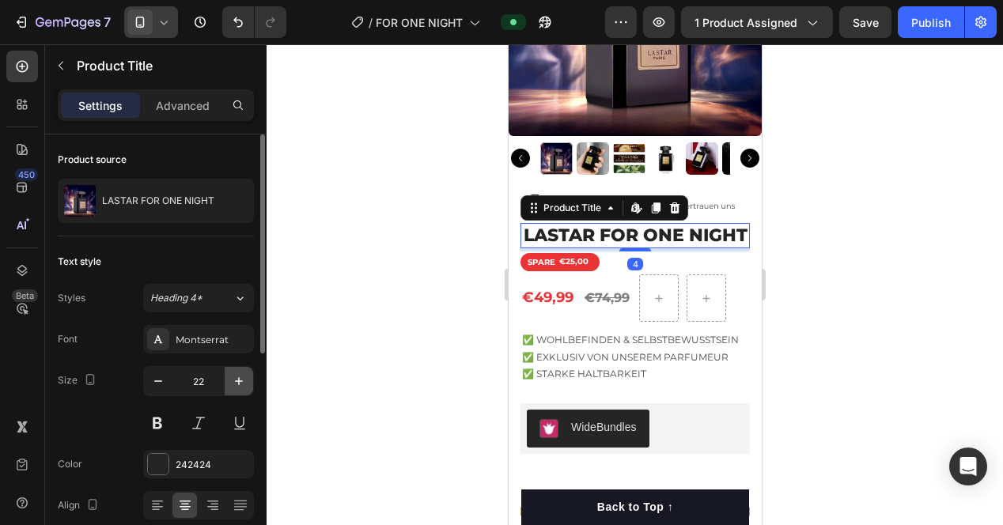
click at [238, 376] on icon "button" at bounding box center [239, 381] width 16 height 16
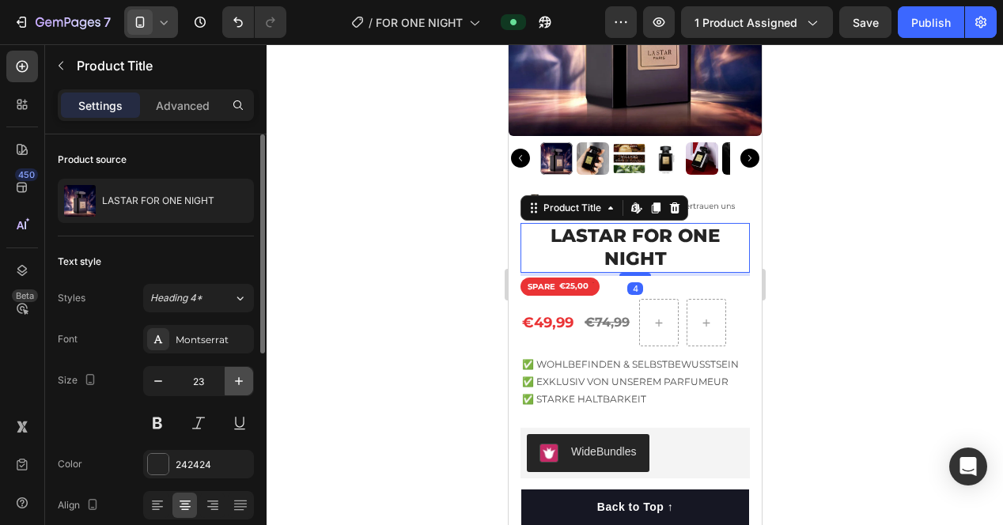
click at [238, 376] on icon "button" at bounding box center [239, 381] width 16 height 16
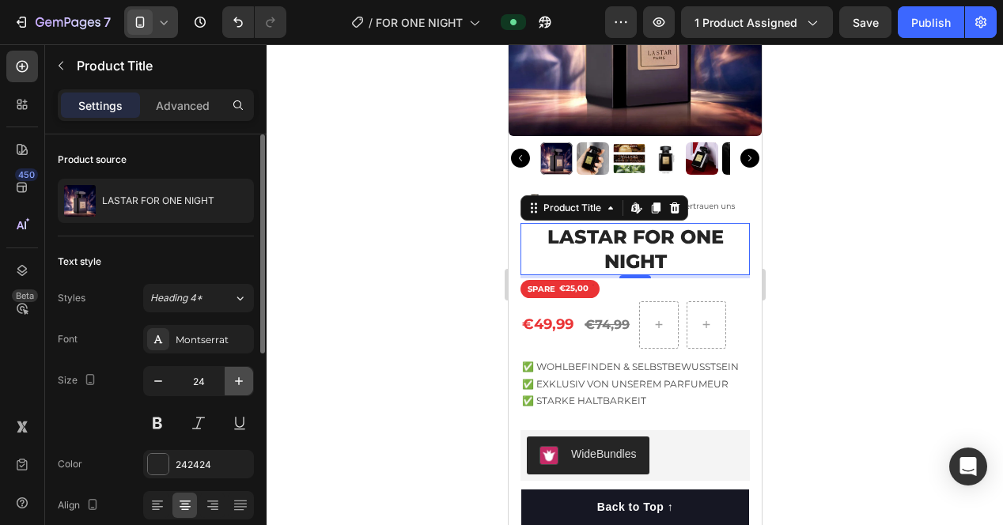
click at [238, 376] on icon "button" at bounding box center [239, 381] width 16 height 16
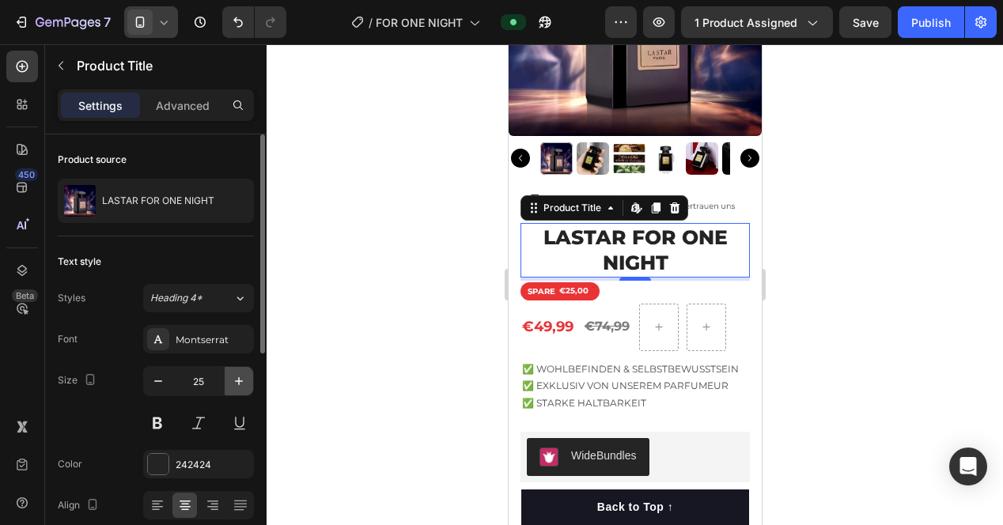
click at [238, 376] on icon "button" at bounding box center [239, 381] width 16 height 16
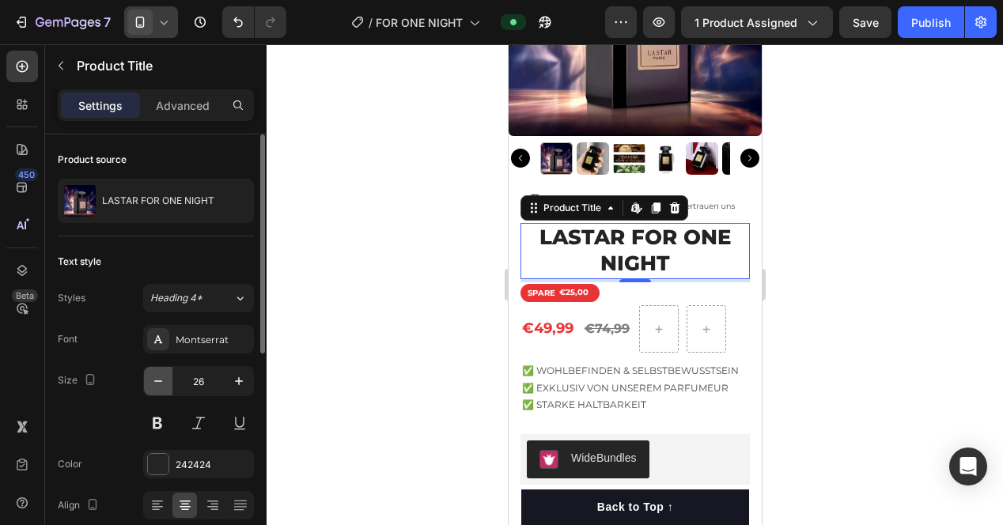
click at [166, 375] on button "button" at bounding box center [158, 381] width 28 height 28
type input "25"
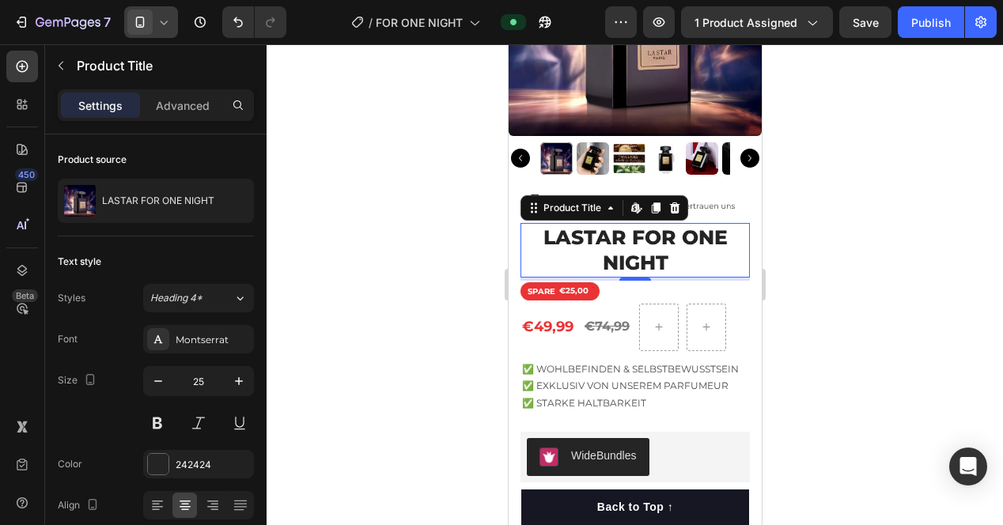
click at [358, 324] on div at bounding box center [635, 284] width 737 height 481
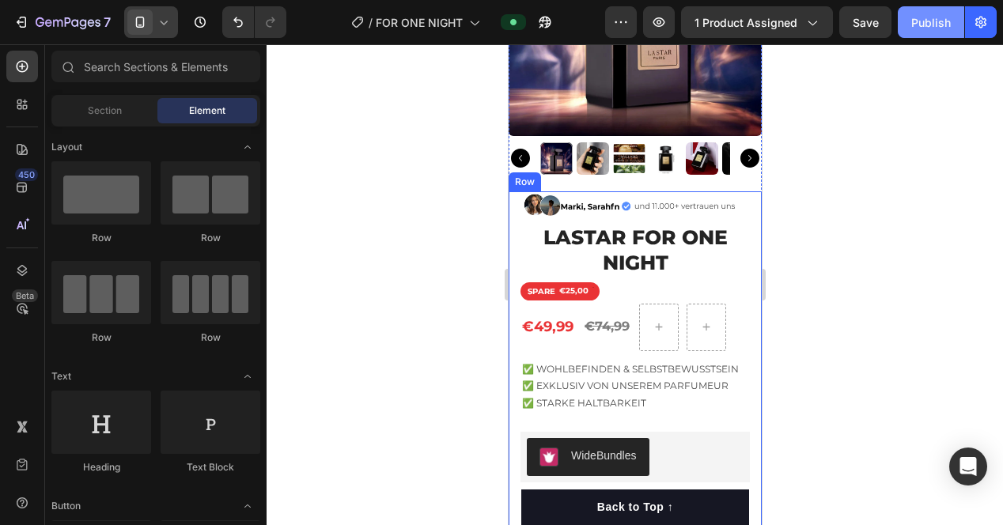
click at [932, 15] on div "Publish" at bounding box center [932, 22] width 40 height 17
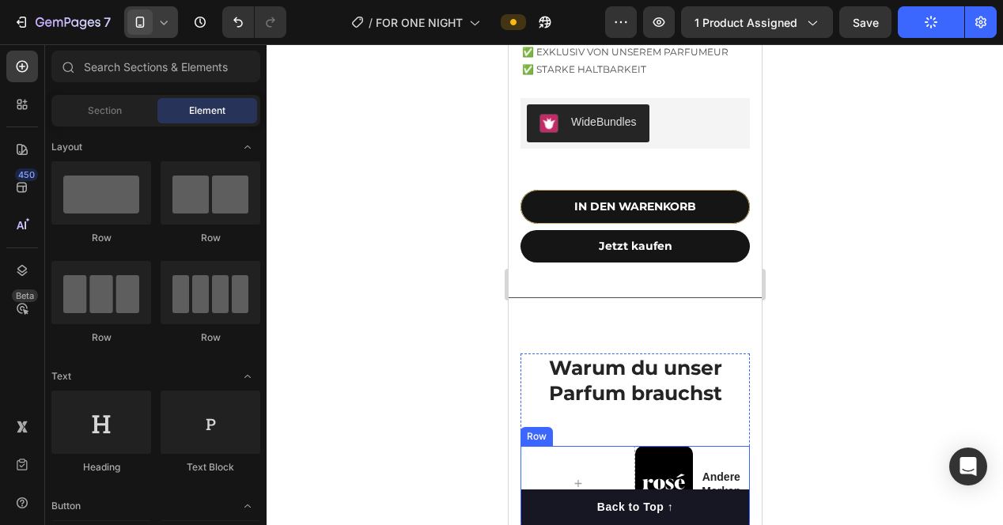
scroll to position [574, 0]
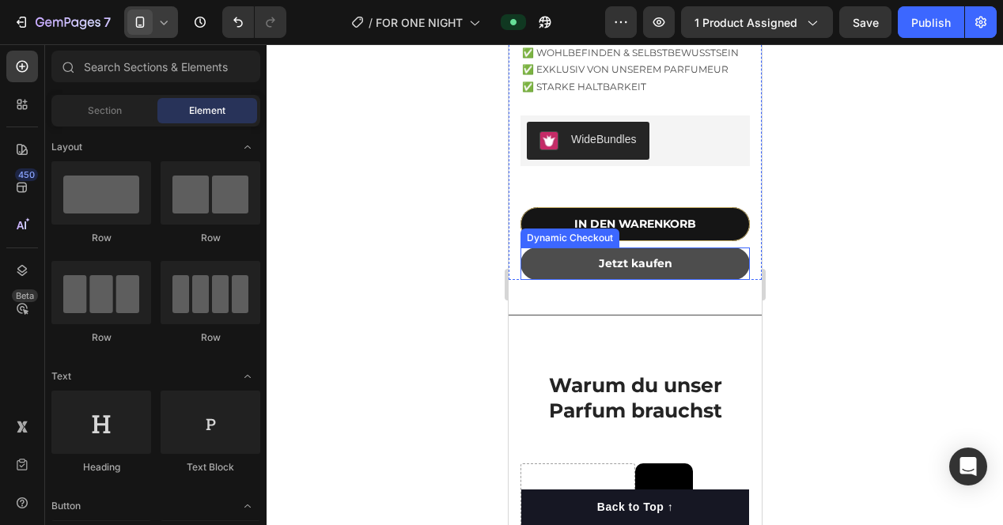
click at [703, 276] on button "Jetzt kaufen" at bounding box center [634, 264] width 229 height 32
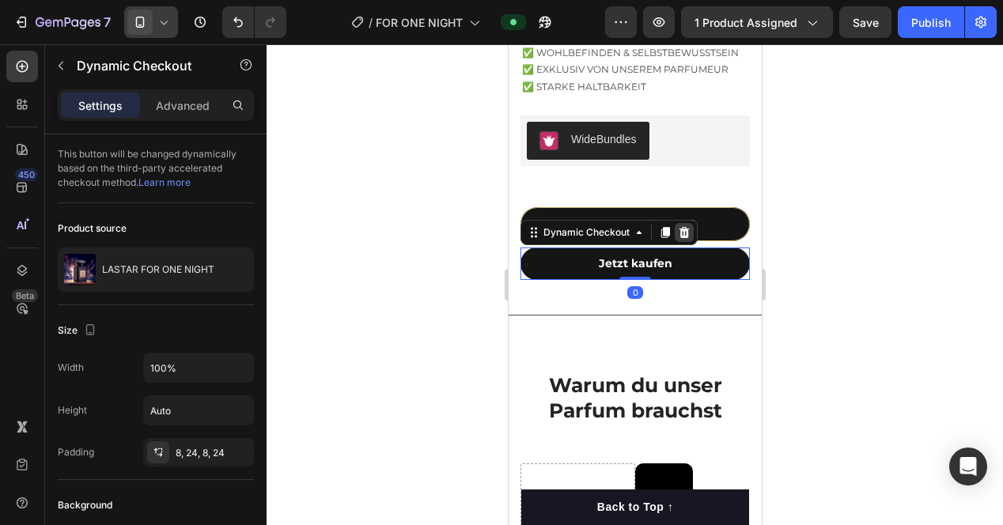
click at [685, 233] on icon at bounding box center [684, 231] width 10 height 11
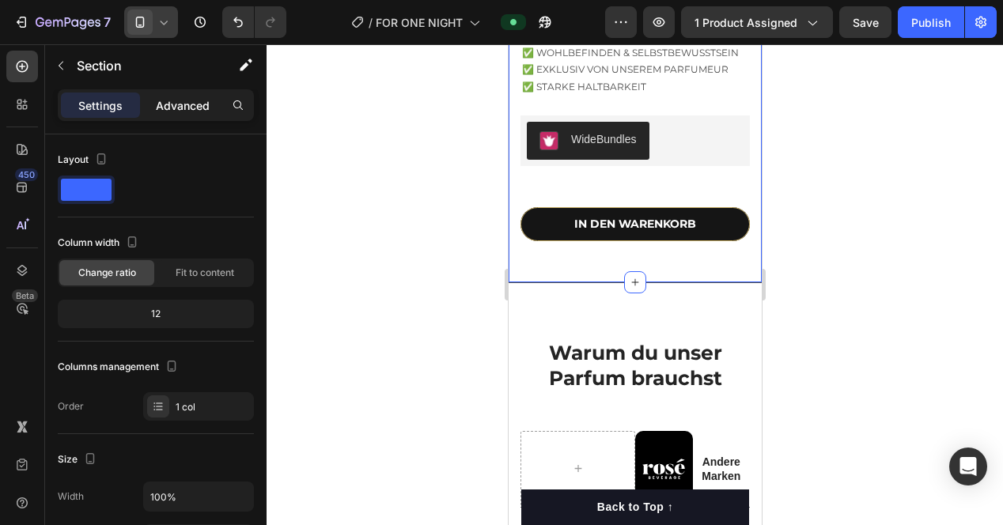
click at [193, 97] on p "Advanced" at bounding box center [183, 105] width 54 height 17
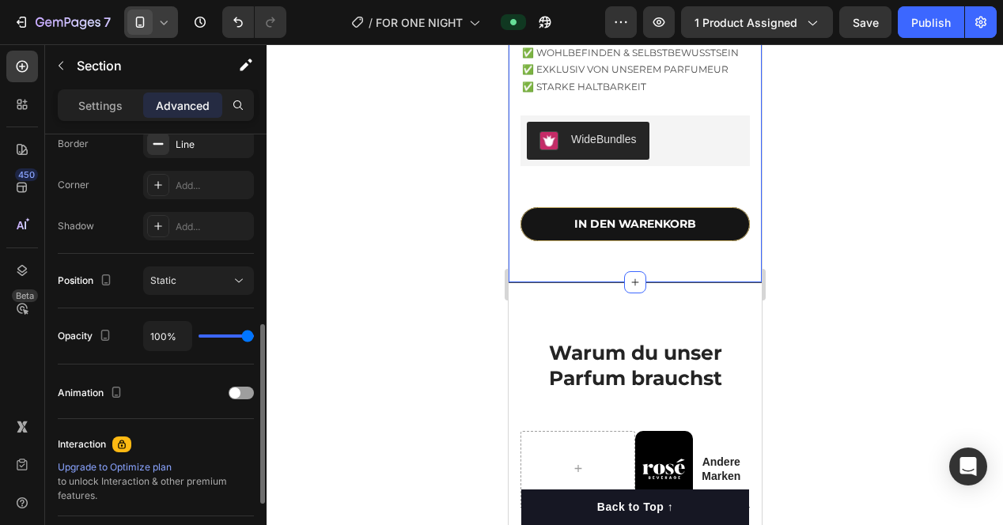
scroll to position [301, 0]
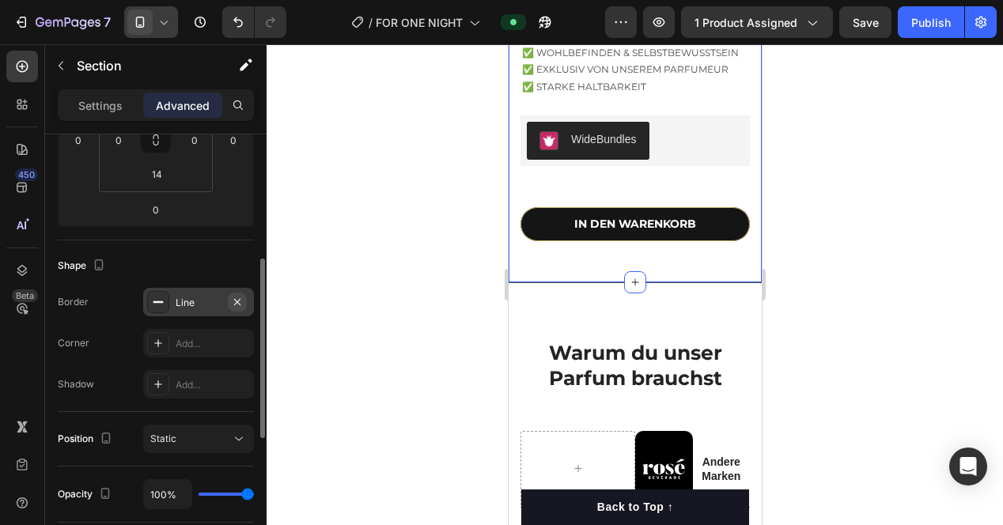
click at [234, 298] on icon "button" at bounding box center [237, 302] width 13 height 13
click at [435, 313] on div at bounding box center [635, 284] width 737 height 481
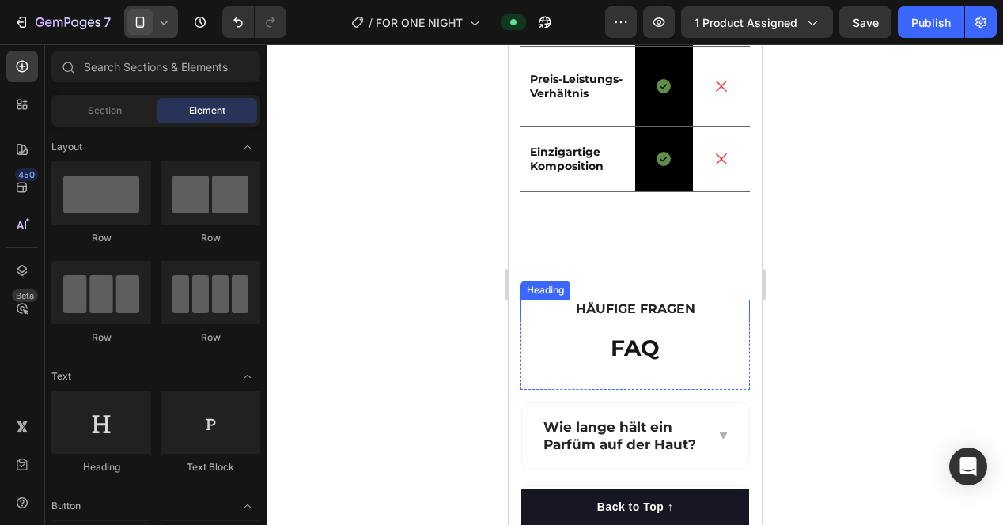
scroll to position [1287, 0]
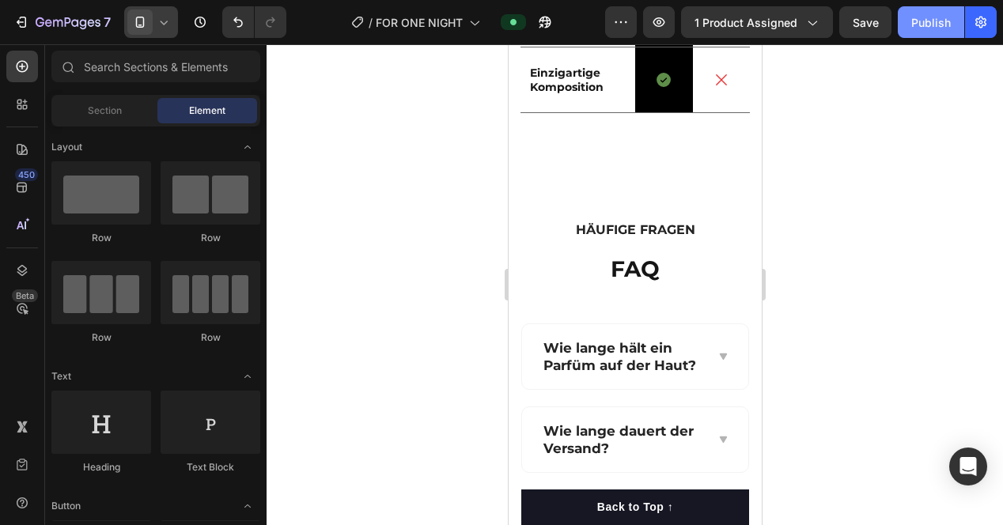
click at [925, 33] on button "Publish" at bounding box center [931, 22] width 66 height 32
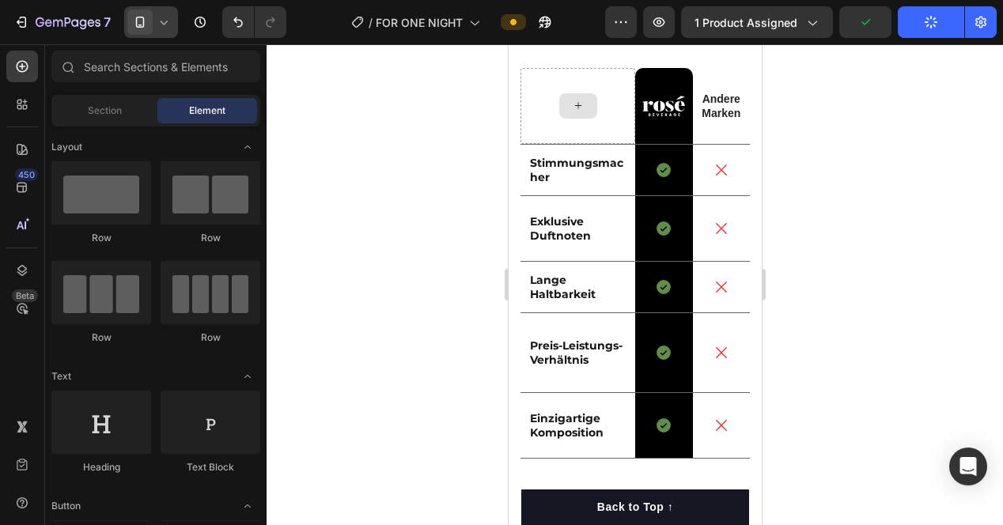
scroll to position [574, 0]
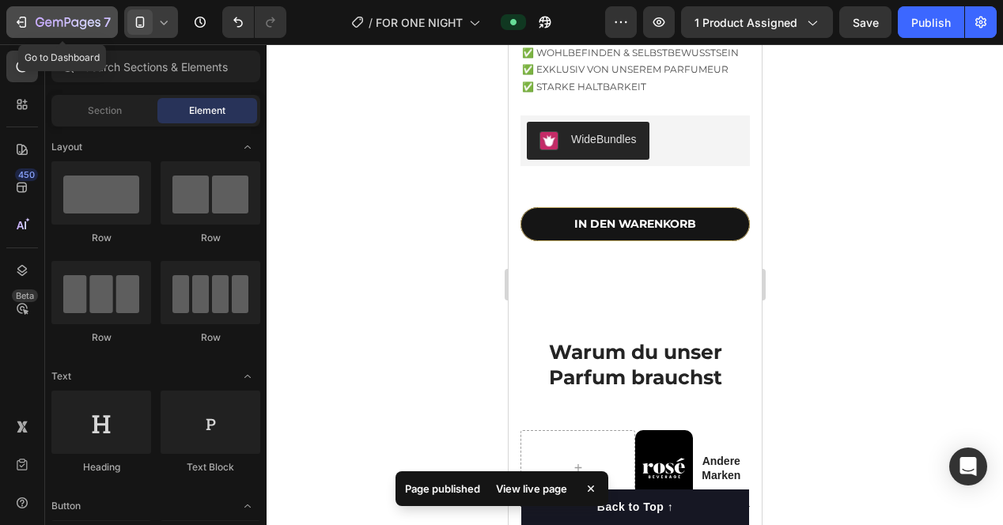
click at [57, 9] on button "7" at bounding box center [62, 22] width 112 height 32
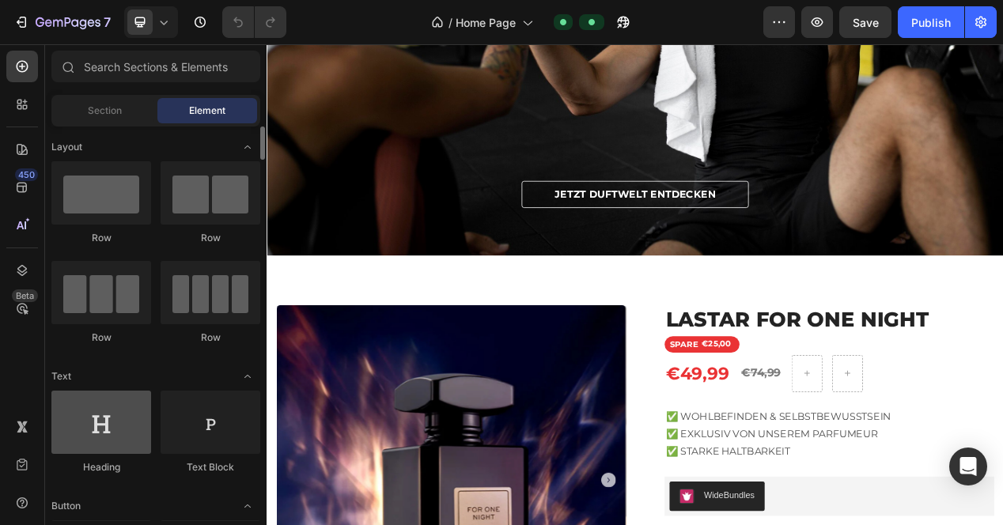
scroll to position [237, 0]
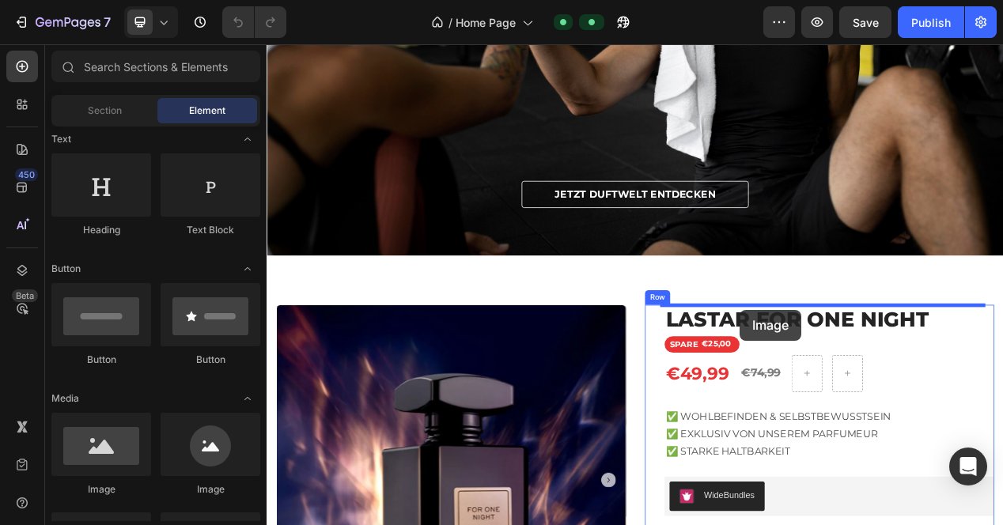
drag, startPoint x: 368, startPoint y: 492, endPoint x: 877, endPoint y: 387, distance: 519.6
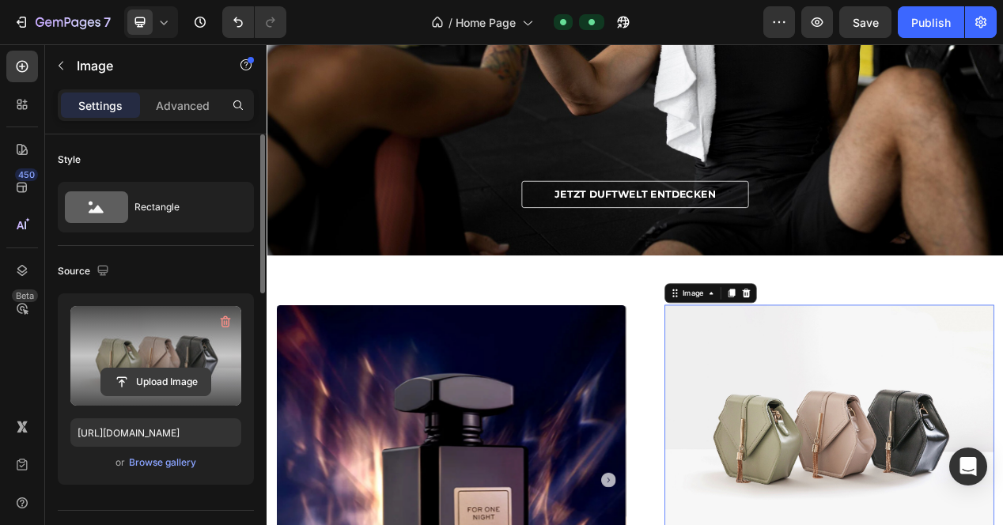
click at [169, 378] on input "file" at bounding box center [155, 382] width 109 height 27
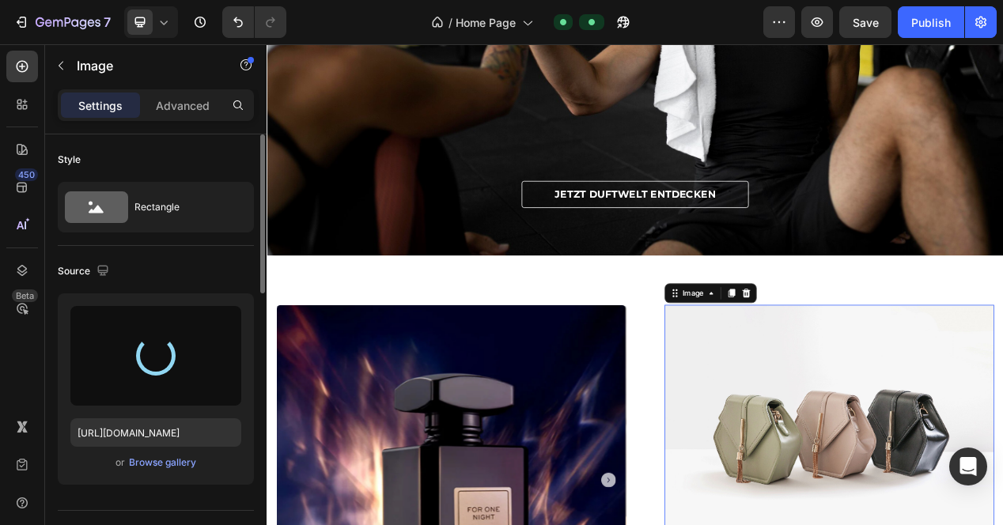
type input "https://cdn.shopify.com/s/files/1/0848/2983/1510/files/gempages_561888061395305…"
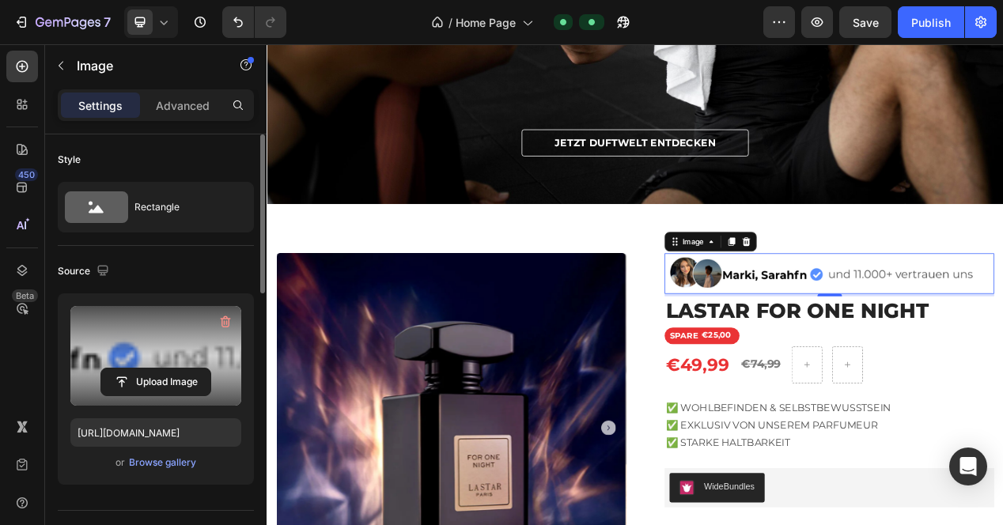
scroll to position [475, 0]
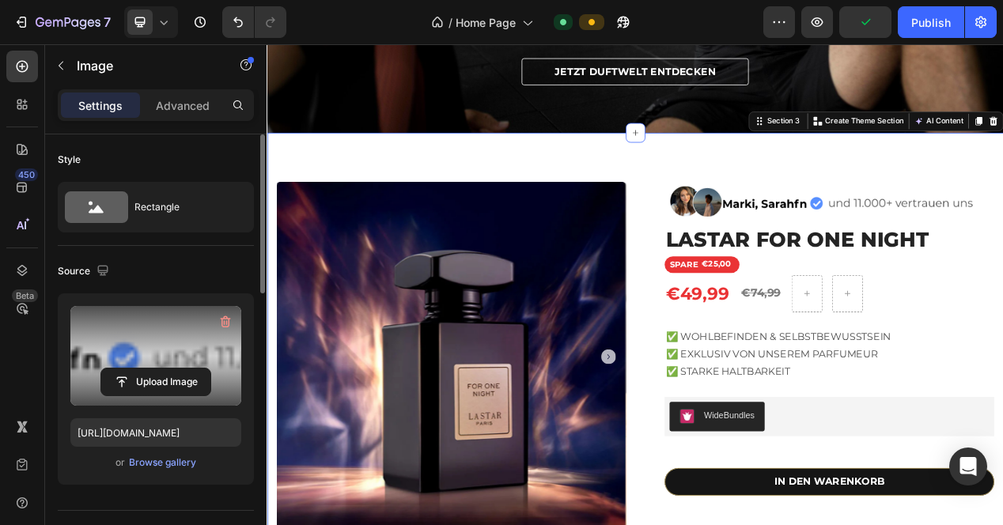
click at [1003, 195] on div "Product Images Image LASTAR FOR ONE NIGHT Product Title SPARE €25,00 Discount T…" at bounding box center [742, 484] width 950 height 651
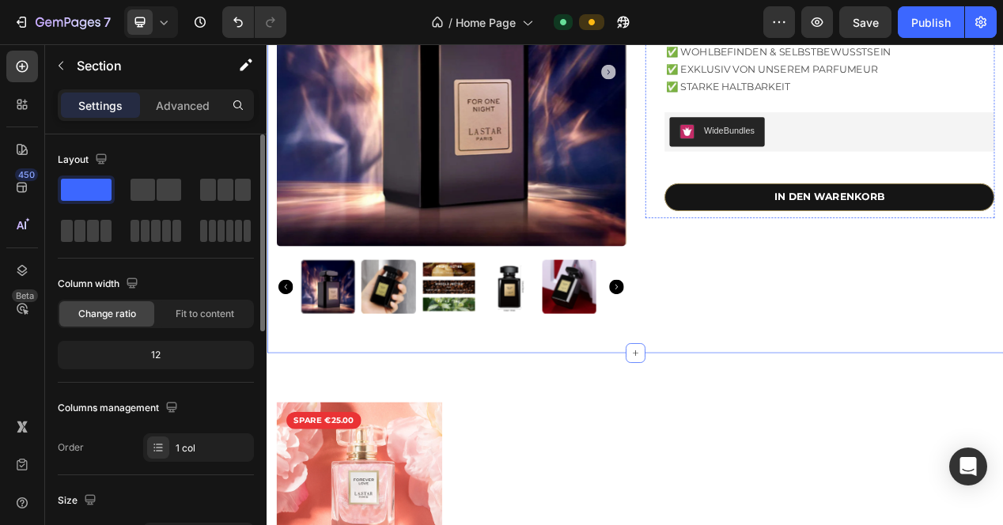
scroll to position [870, 0]
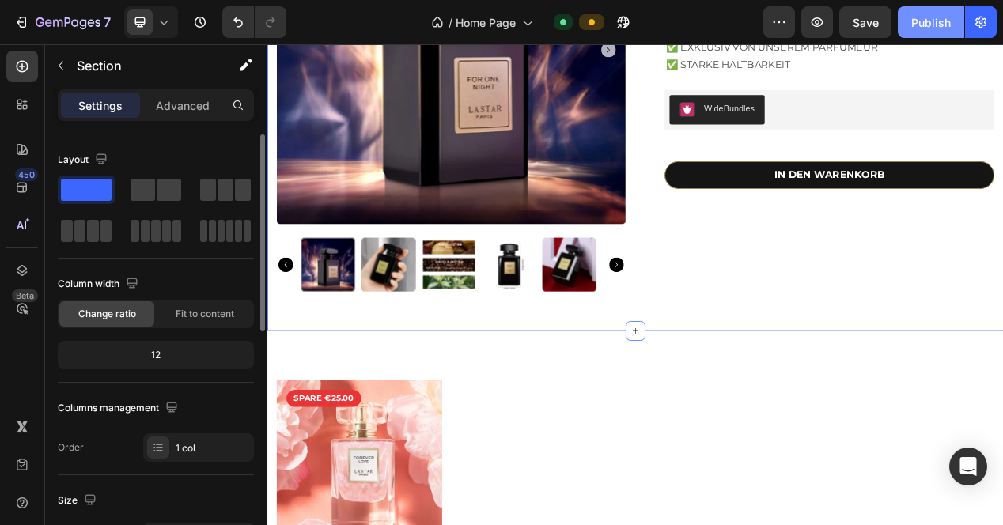
click at [924, 26] on div "Publish" at bounding box center [932, 22] width 40 height 17
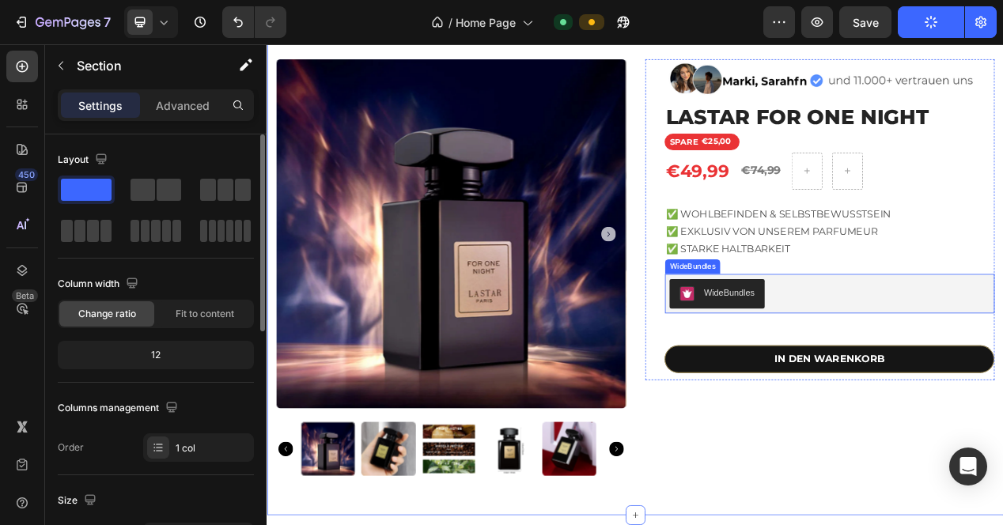
scroll to position [554, 0]
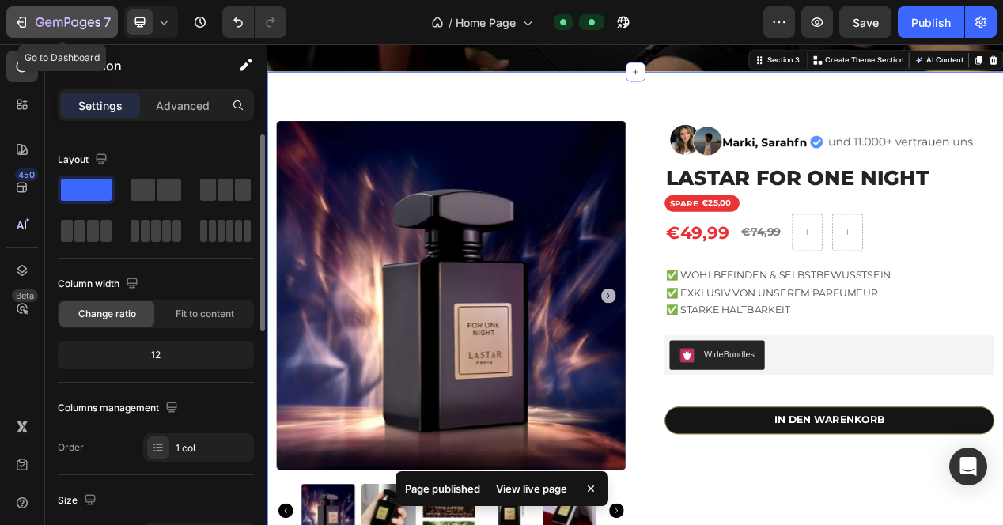
click at [23, 15] on icon "button" at bounding box center [21, 22] width 16 height 16
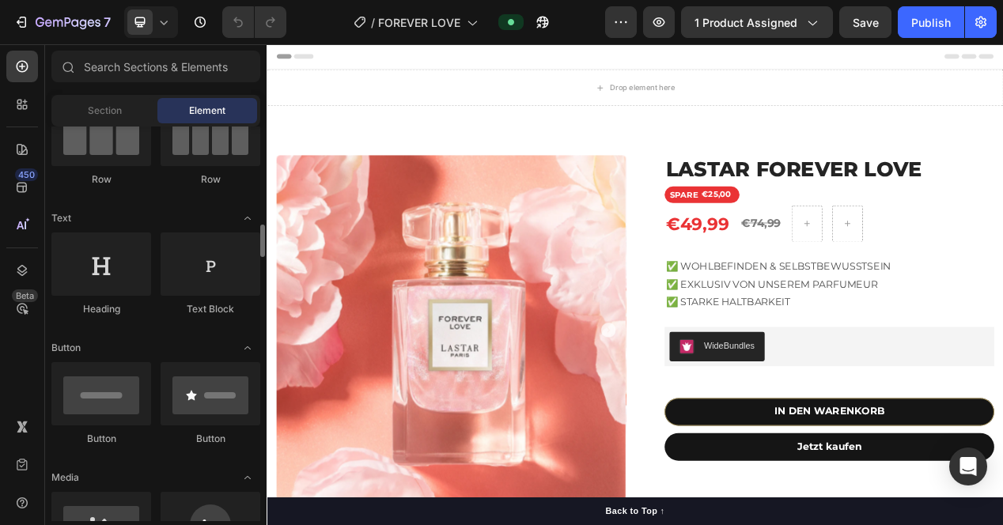
scroll to position [237, 0]
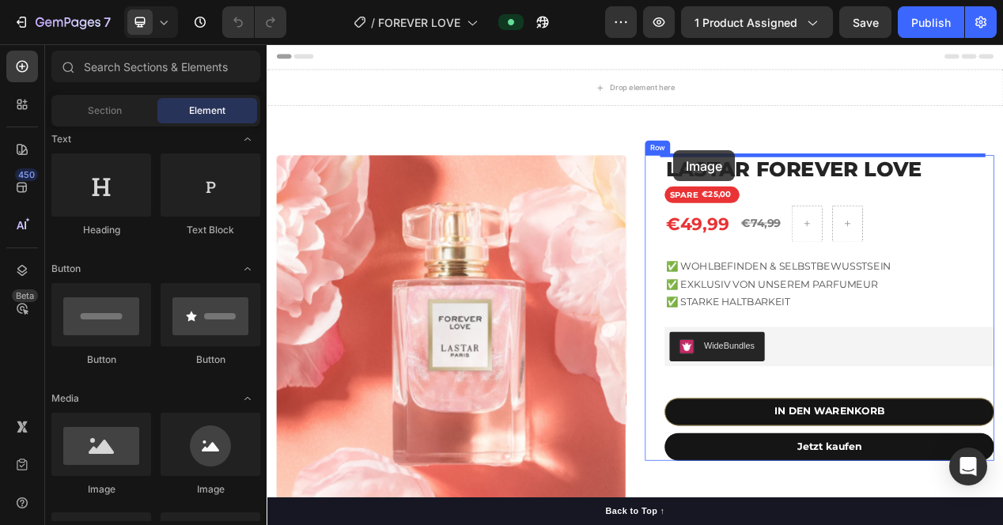
drag, startPoint x: 379, startPoint y: 505, endPoint x: 790, endPoint y: 181, distance: 523.5
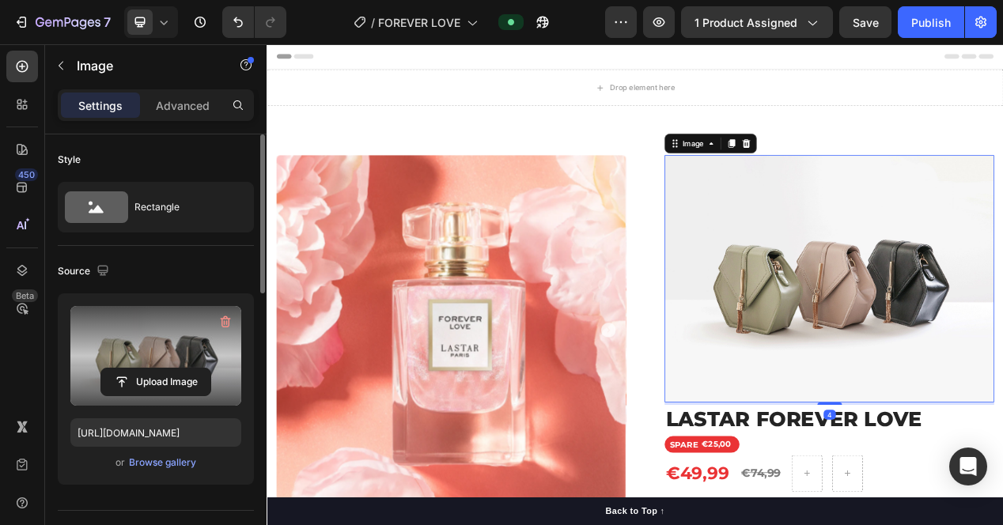
click at [167, 364] on label at bounding box center [155, 356] width 171 height 100
click at [167, 369] on input "file" at bounding box center [155, 382] width 109 height 27
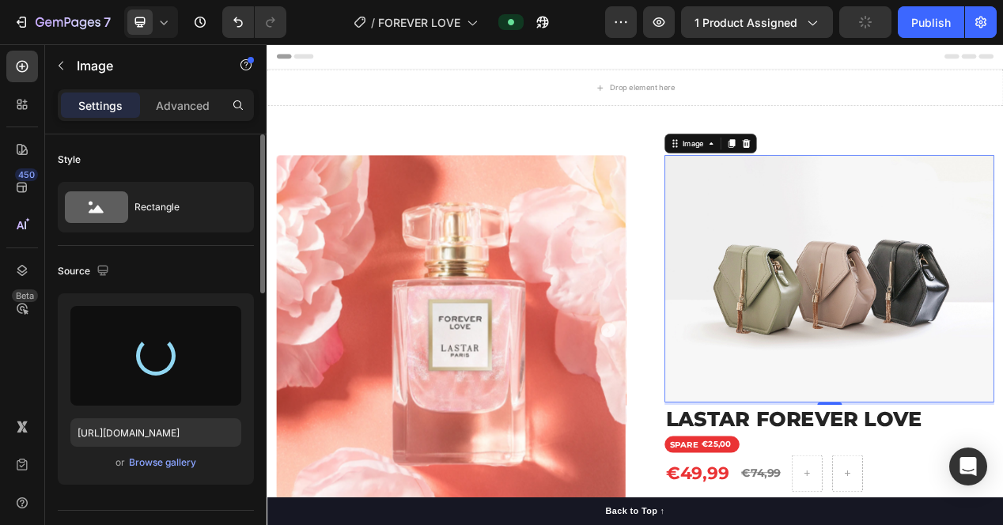
type input "https://cdn.shopify.com/s/files/1/0848/2983/1510/files/gempages_561888061395305…"
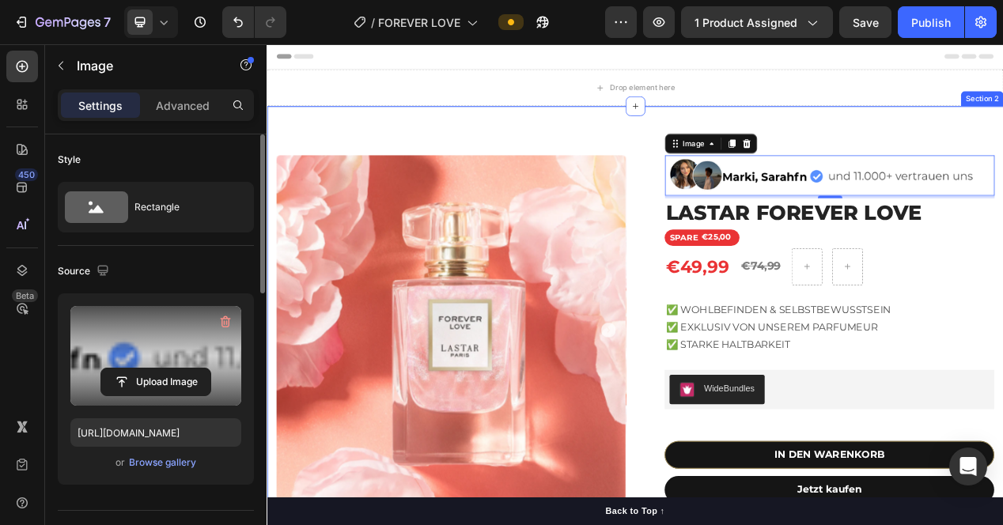
click at [1003, 153] on div "Product Images Image 4 LASTAR FOREVER LOVE Product Title SPARE €25,00 Discount …" at bounding box center [742, 450] width 950 height 652
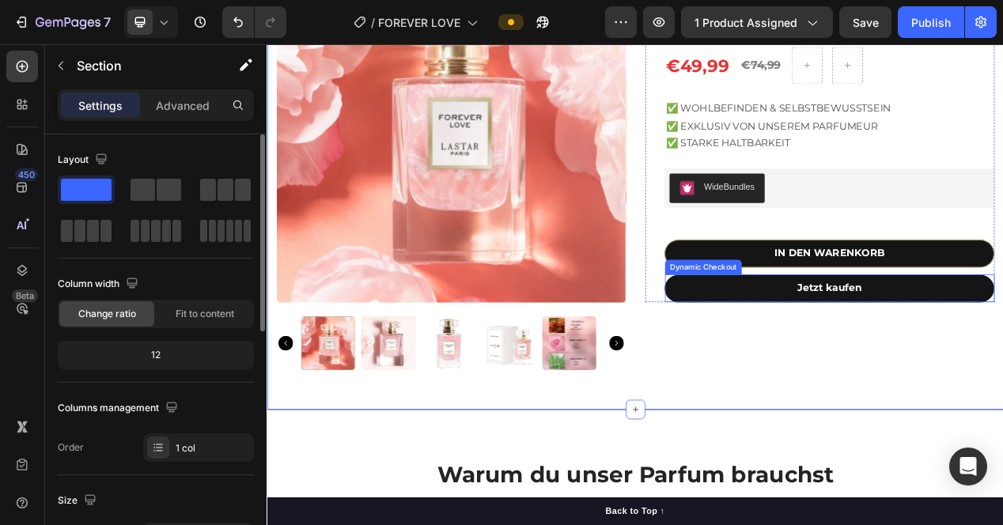
scroll to position [79, 0]
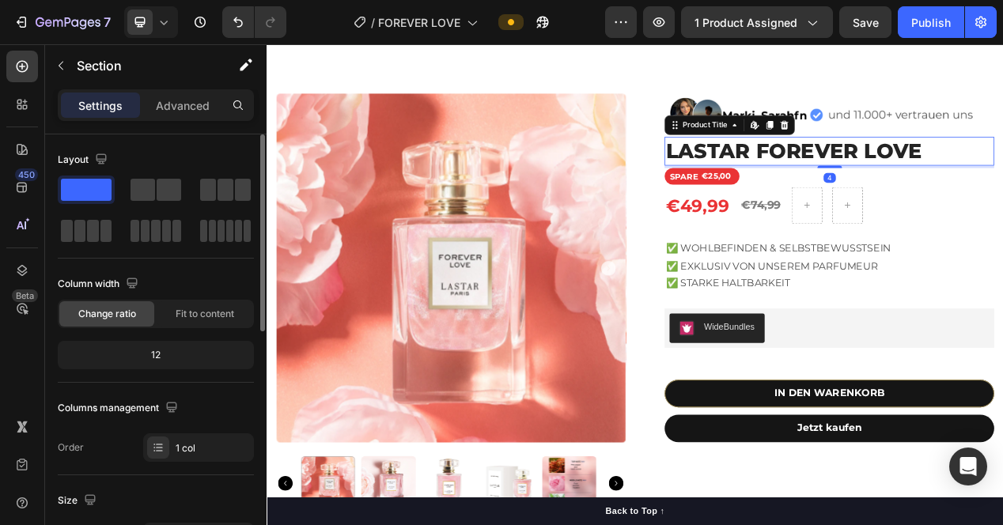
click at [877, 165] on h1 "LASTAR FOREVER LOVE" at bounding box center [991, 182] width 425 height 37
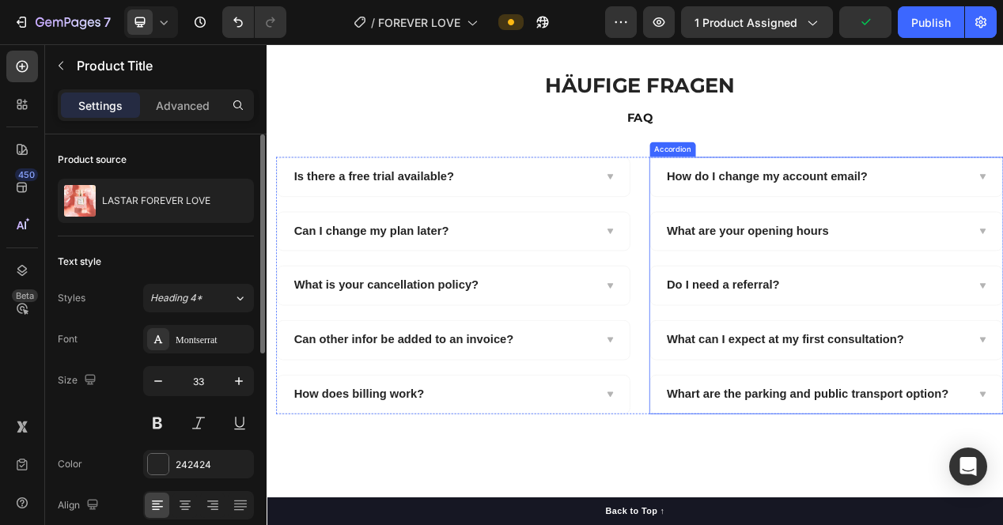
scroll to position [1345, 0]
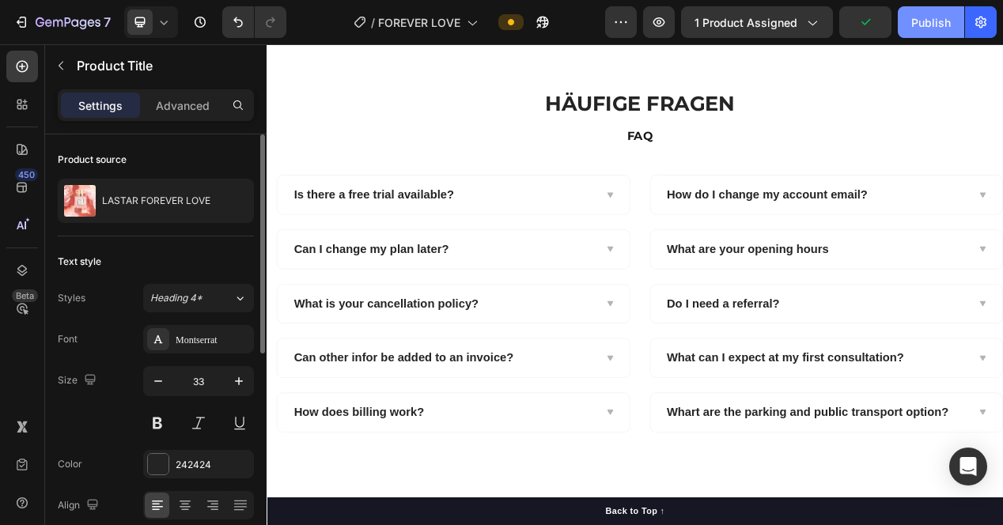
click at [928, 28] on div "Publish" at bounding box center [932, 22] width 40 height 17
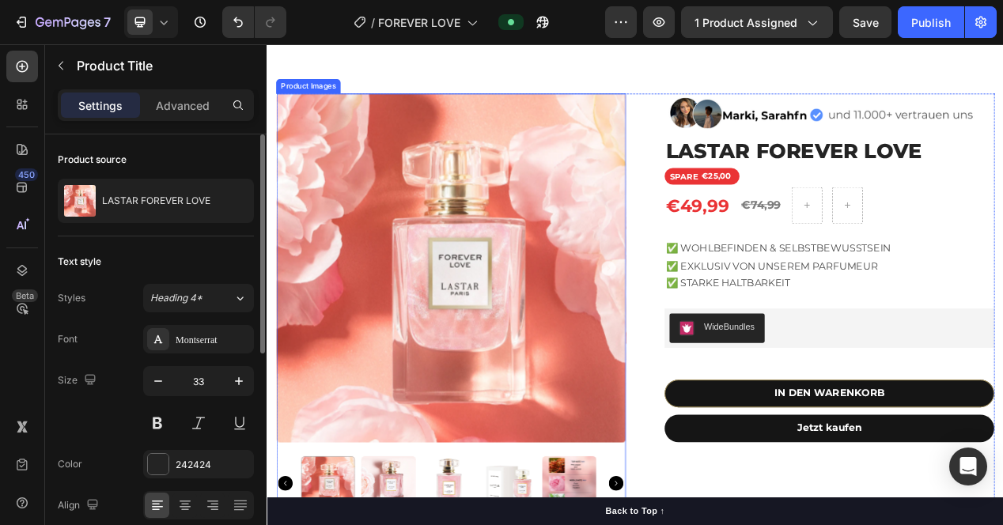
scroll to position [237, 0]
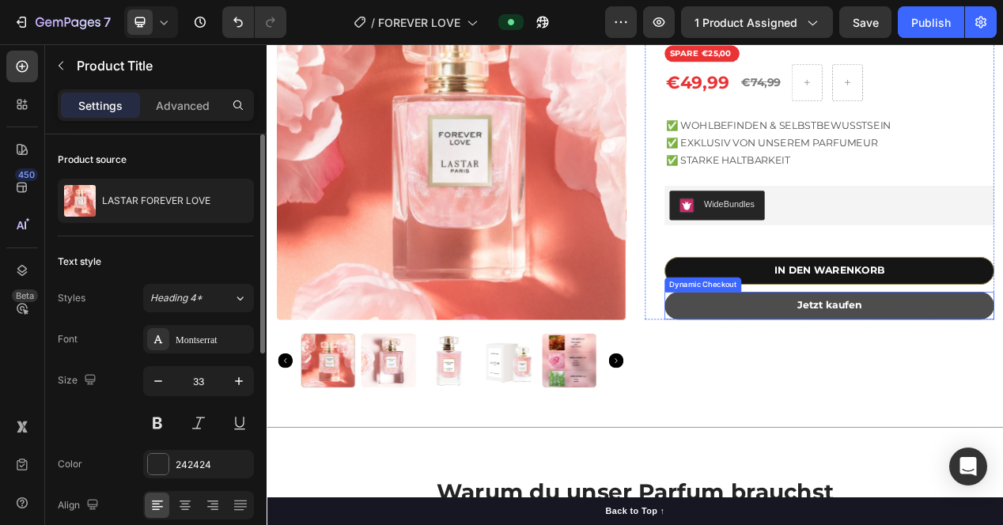
click at [843, 387] on button "Jetzt kaufen" at bounding box center [991, 382] width 425 height 36
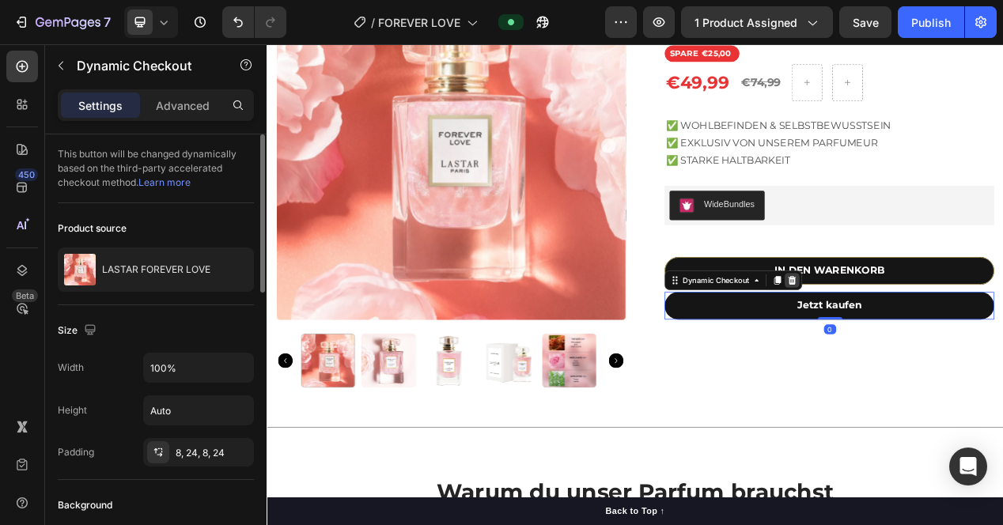
click at [938, 347] on icon at bounding box center [943, 349] width 13 height 13
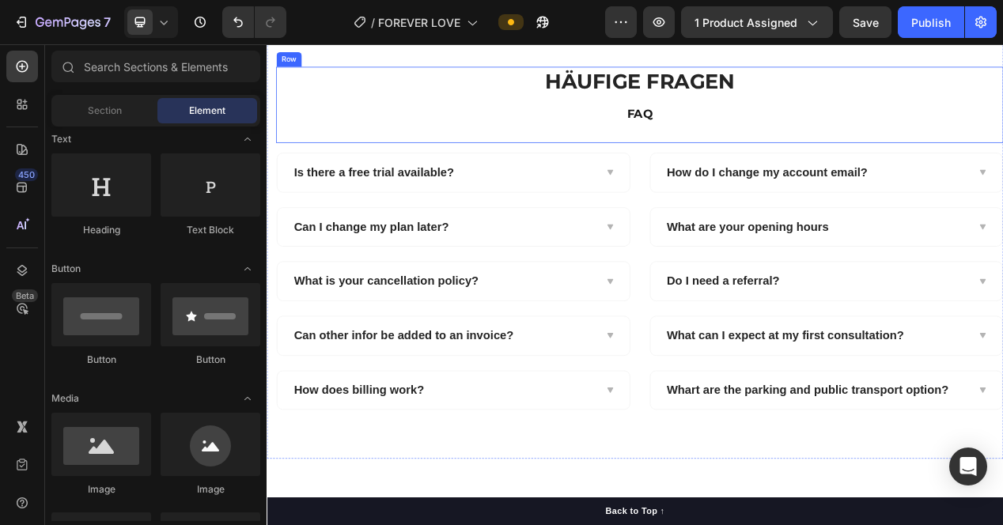
scroll to position [1266, 0]
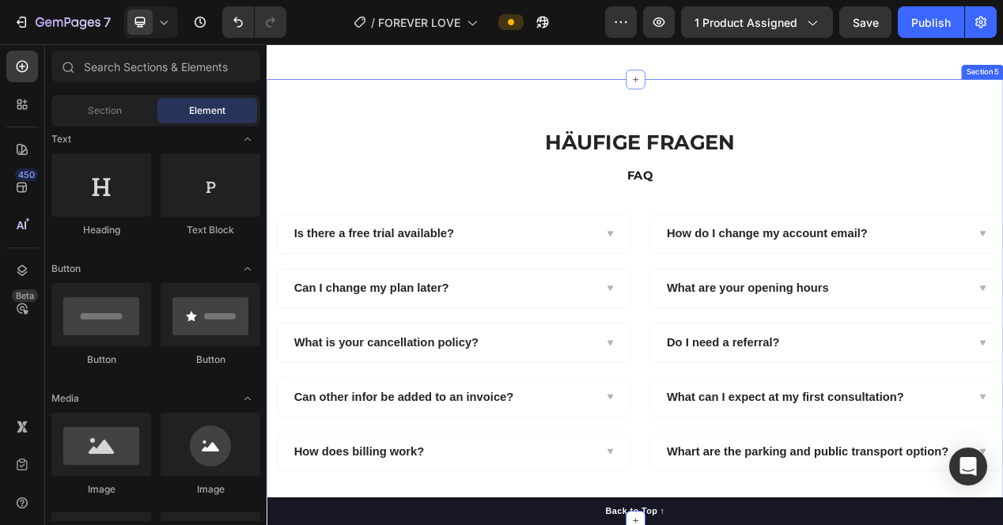
click at [513, 141] on div "HÄUFIGE FRAGEN Heading FAQ Text block Row Is there a free trial available? Can …" at bounding box center [742, 373] width 950 height 569
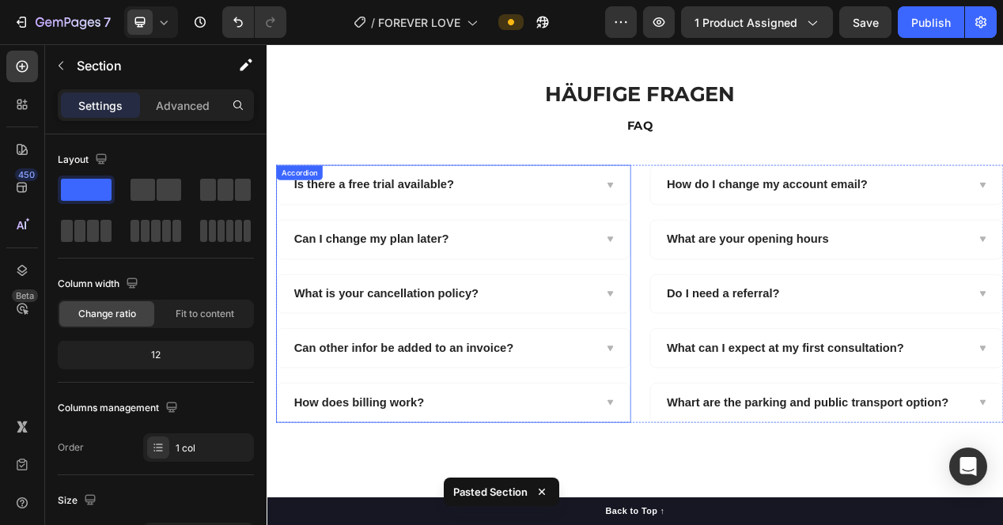
scroll to position [1217, 0]
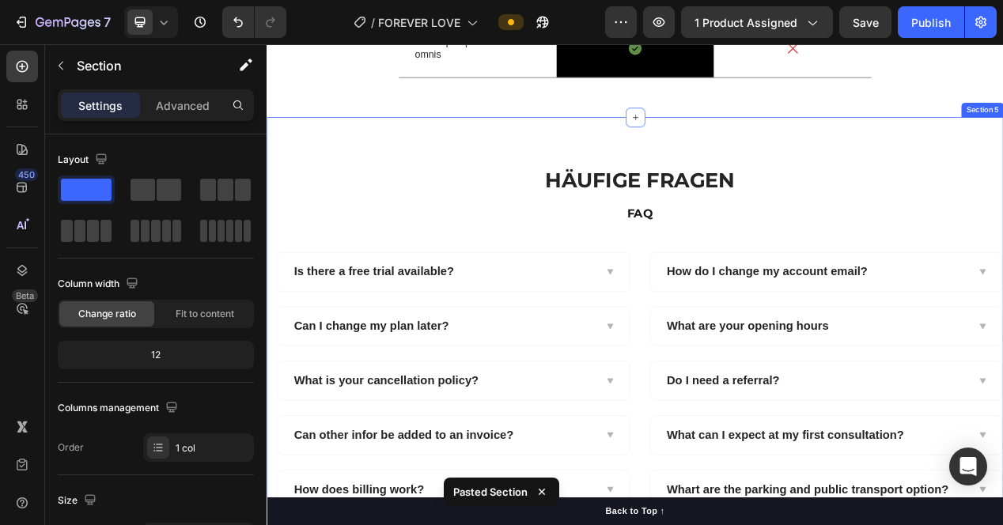
click at [521, 196] on div "HÄUFIGE FRAGEN Heading FAQ Text block Row Is there a free trial available? Can …" at bounding box center [742, 422] width 950 height 569
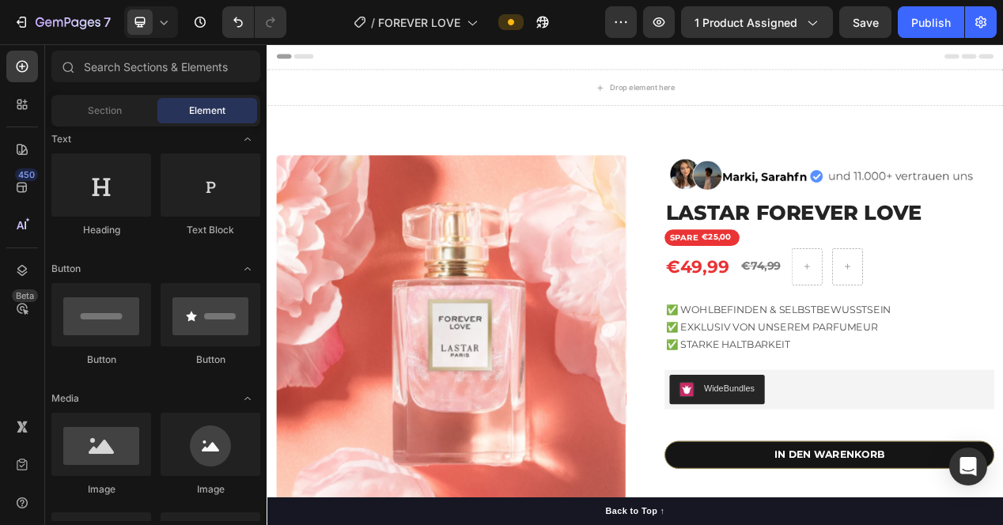
scroll to position [0, 0]
click at [933, 18] on div "Publish" at bounding box center [932, 22] width 40 height 17
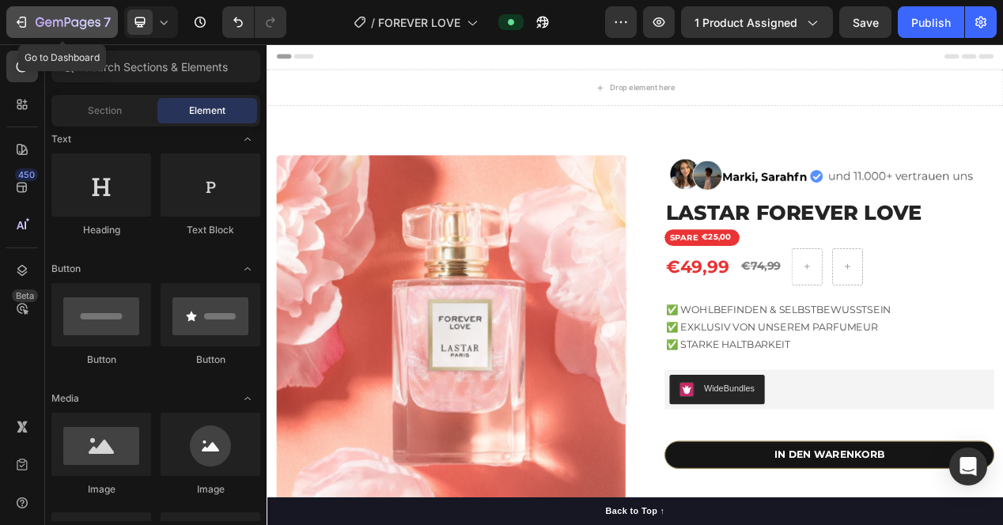
click at [36, 27] on icon "button" at bounding box center [68, 23] width 65 height 13
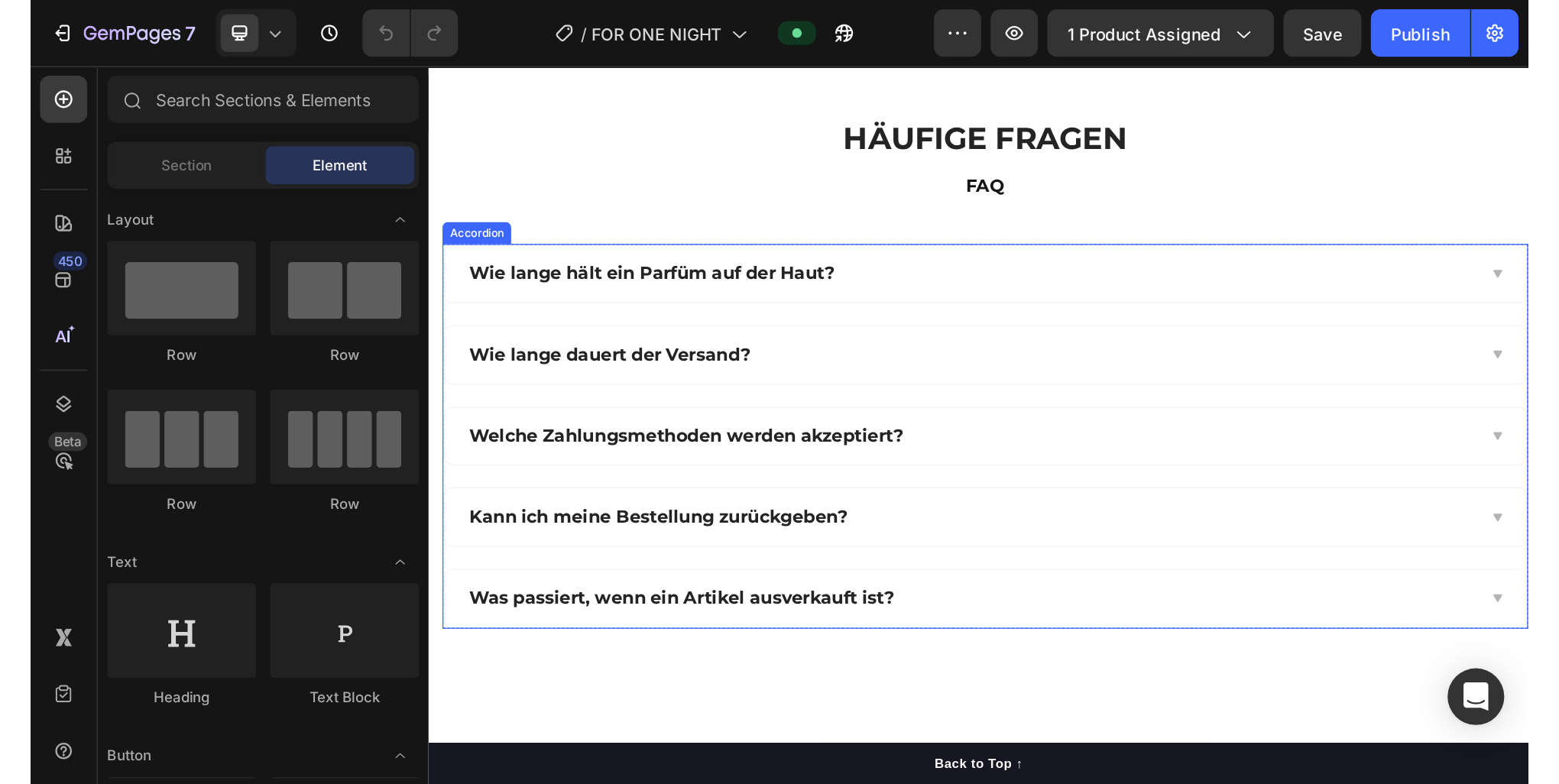
scroll to position [1222, 0]
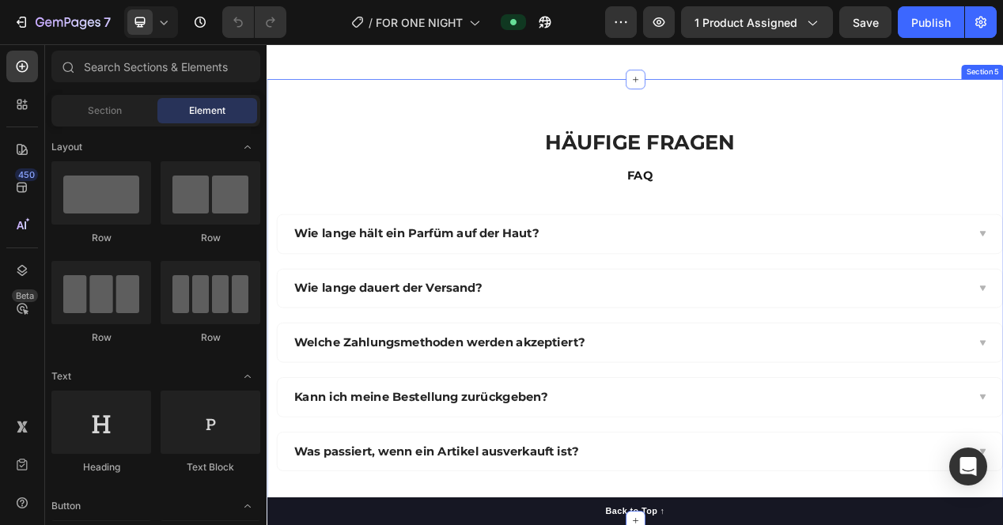
click at [470, 172] on div "HÄUFIGE FRAGEN Heading FAQ Text block Row Wie lange hält ein Parfüm auf der Hau…" at bounding box center [742, 373] width 950 height 569
